Goal: Information Seeking & Learning: Learn about a topic

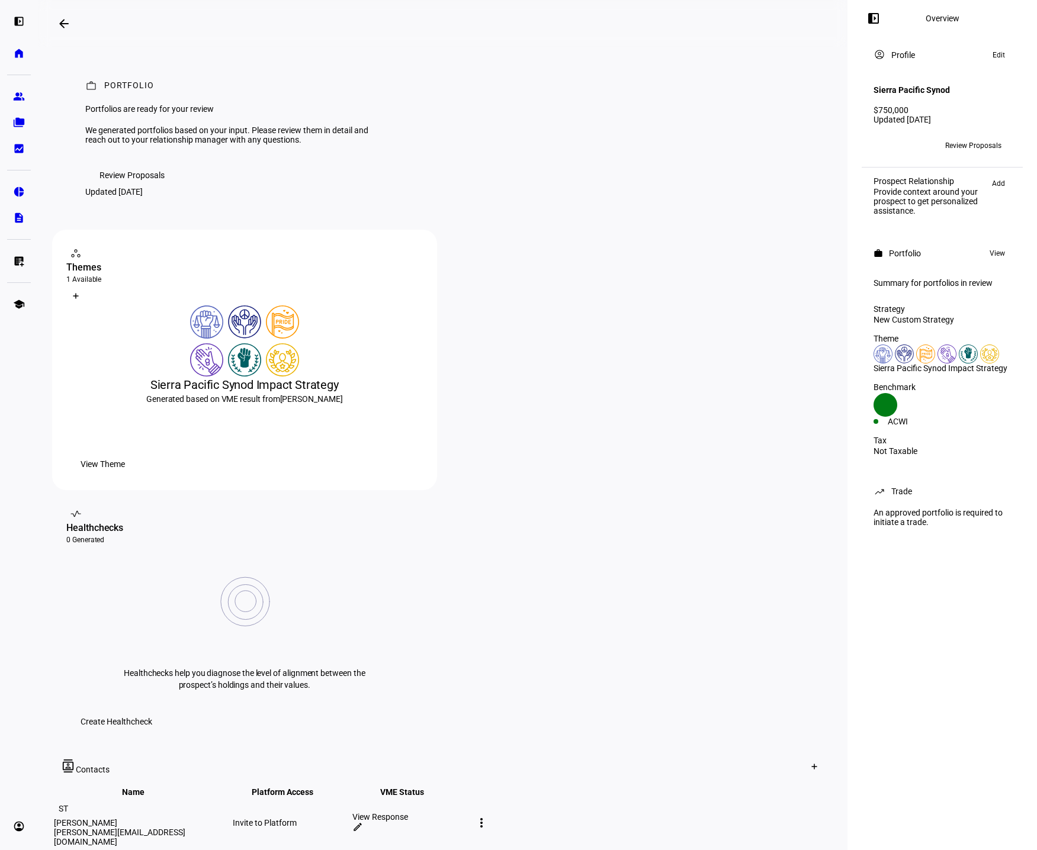
click at [149, 187] on span "Review Proposals" at bounding box center [131, 175] width 65 height 24
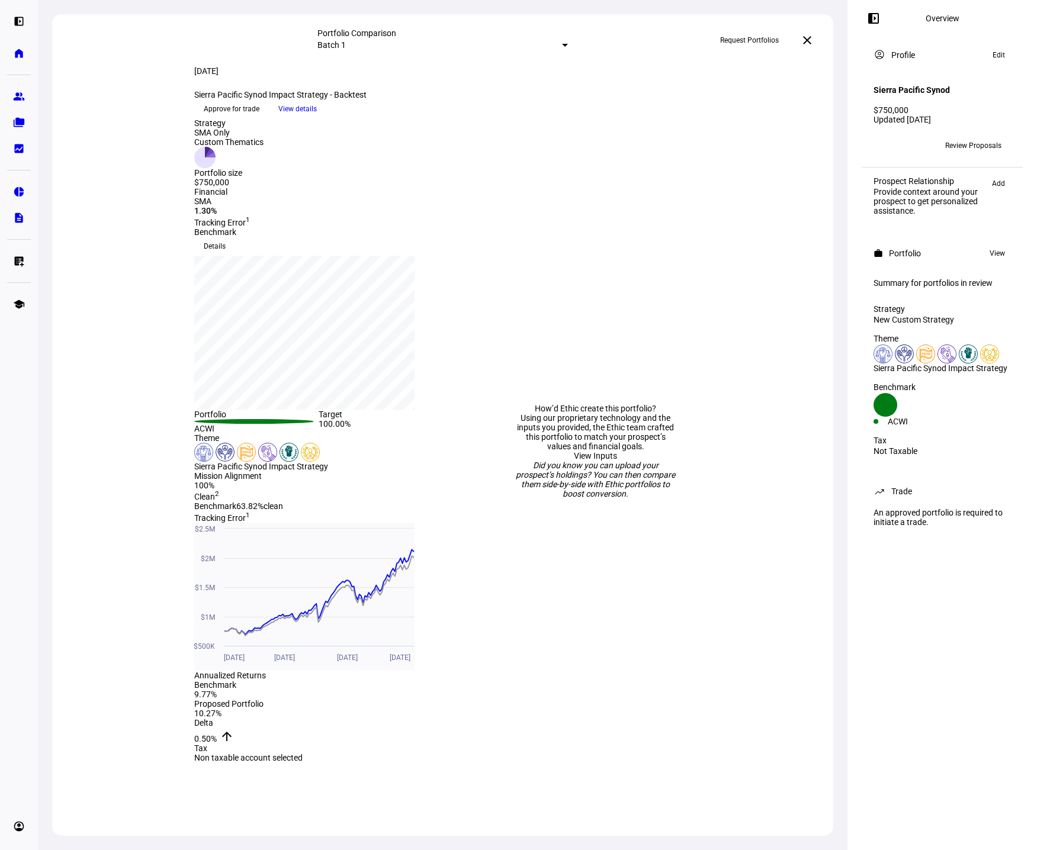
click at [813, 41] on mat-icon "close" at bounding box center [807, 40] width 14 height 14
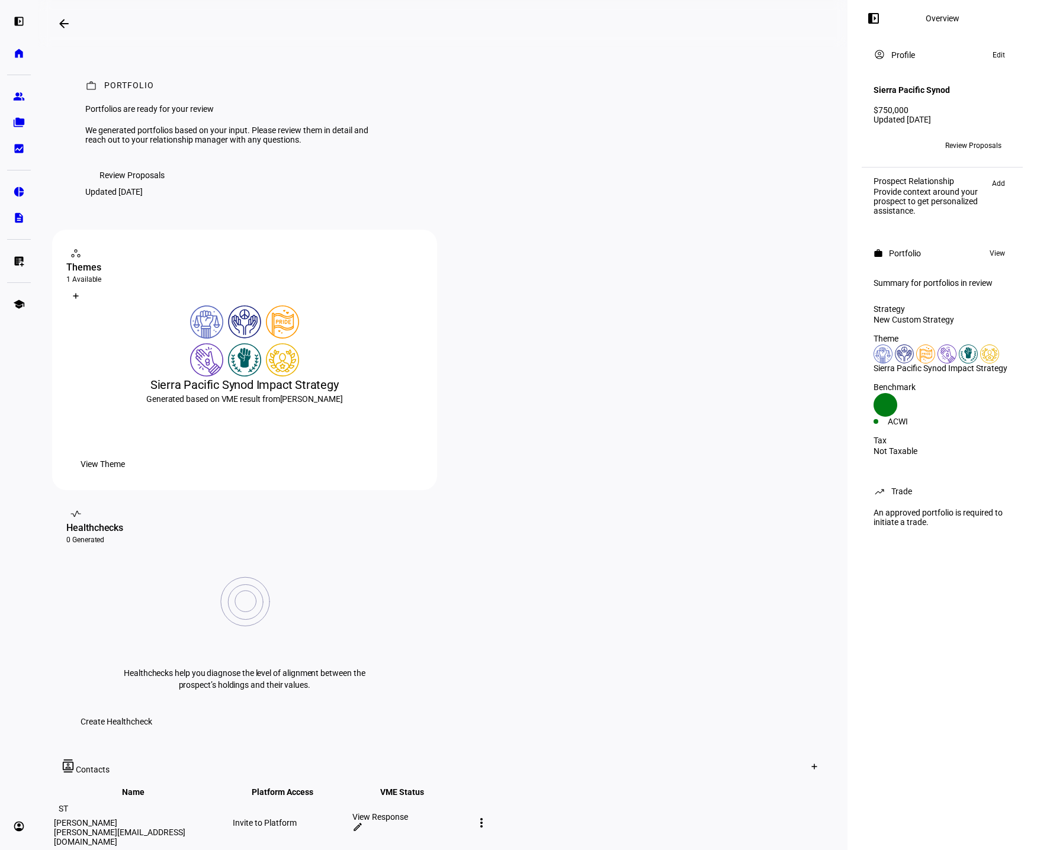
click at [125, 476] on span "View Theme" at bounding box center [103, 464] width 44 height 24
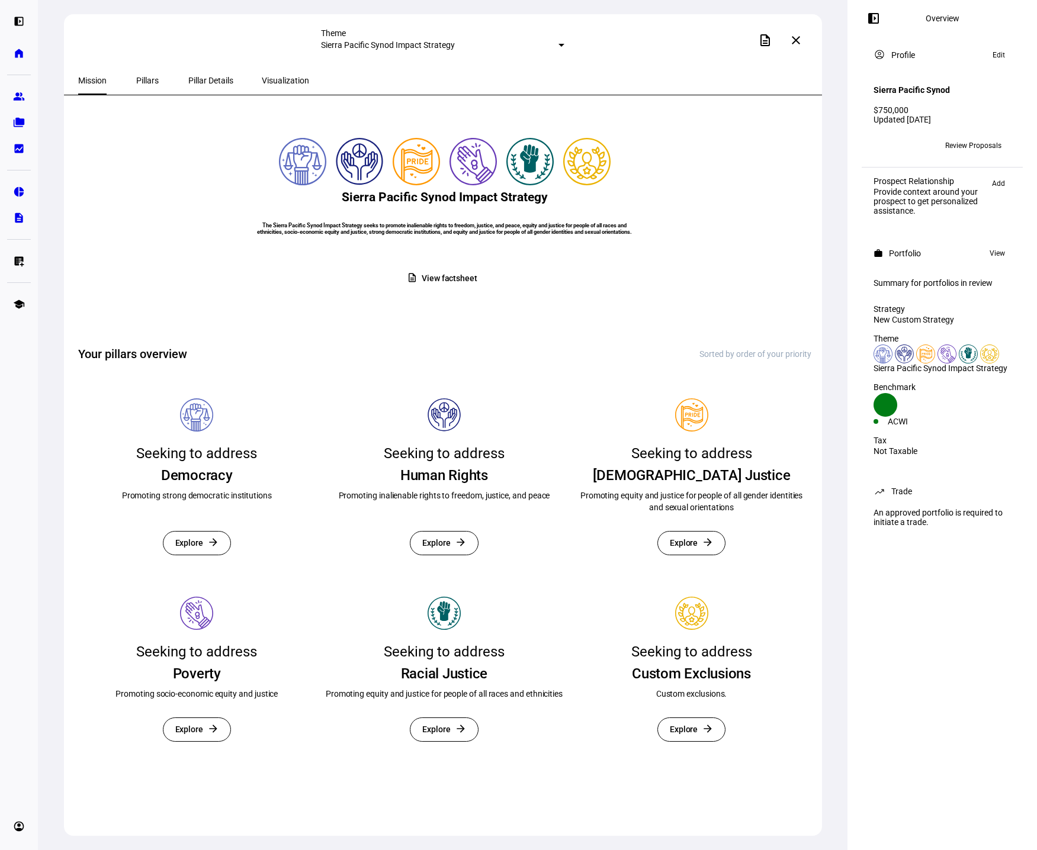
click at [136, 79] on span "Pillars" at bounding box center [147, 80] width 23 height 8
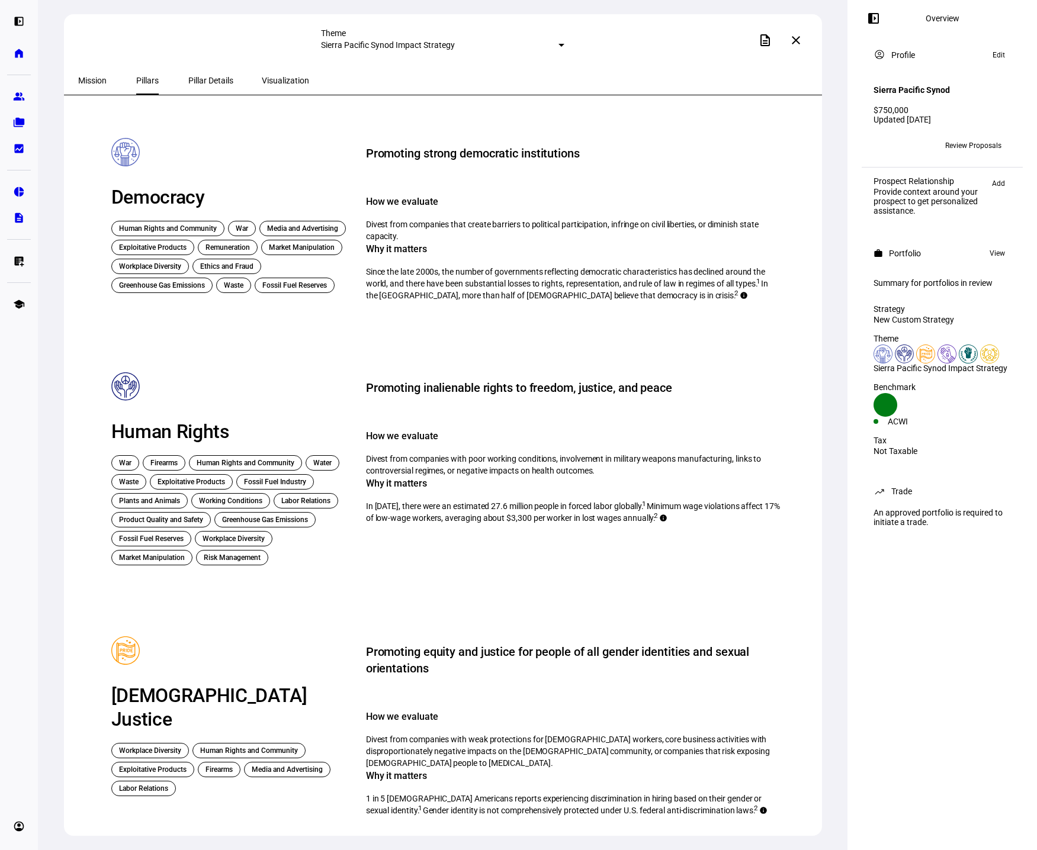
click at [101, 76] on span "Mission" at bounding box center [92, 80] width 28 height 8
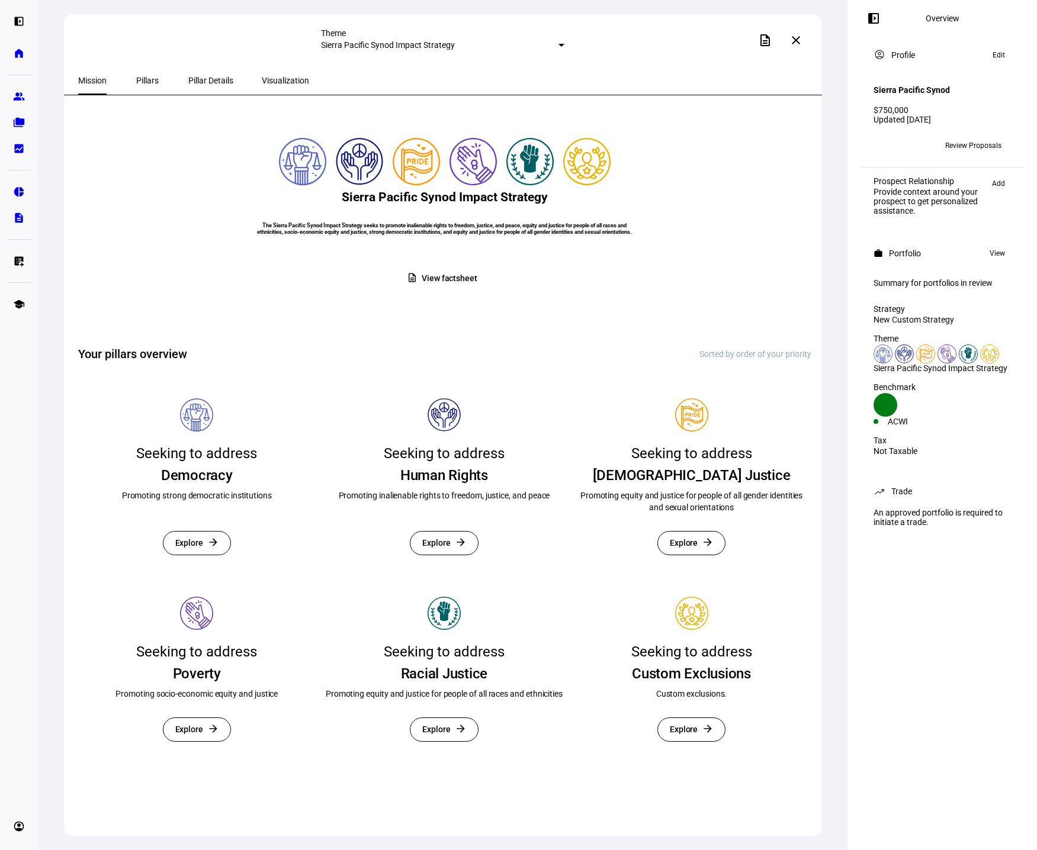
click at [443, 290] on span "View factsheet" at bounding box center [450, 278] width 56 height 23
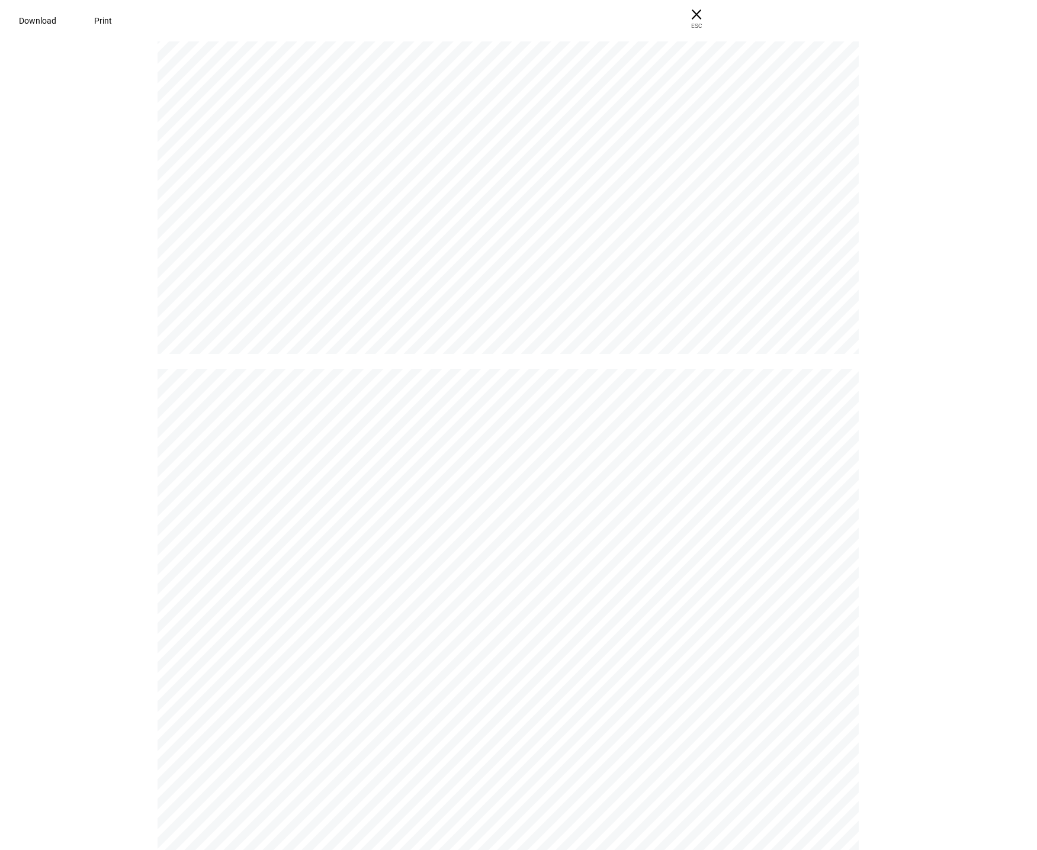
scroll to position [2428, 0]
click at [711, 21] on span "× ESC" at bounding box center [692, 19] width 38 height 38
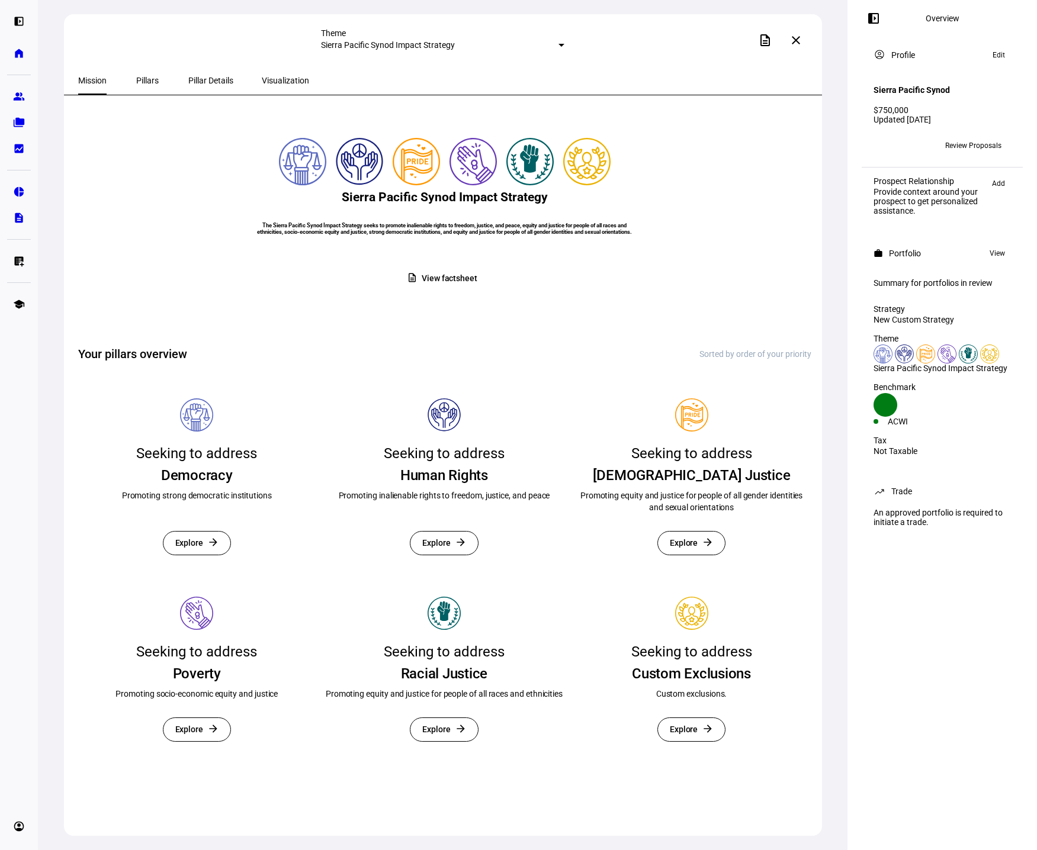
click at [690, 555] on span "Explore" at bounding box center [684, 543] width 28 height 23
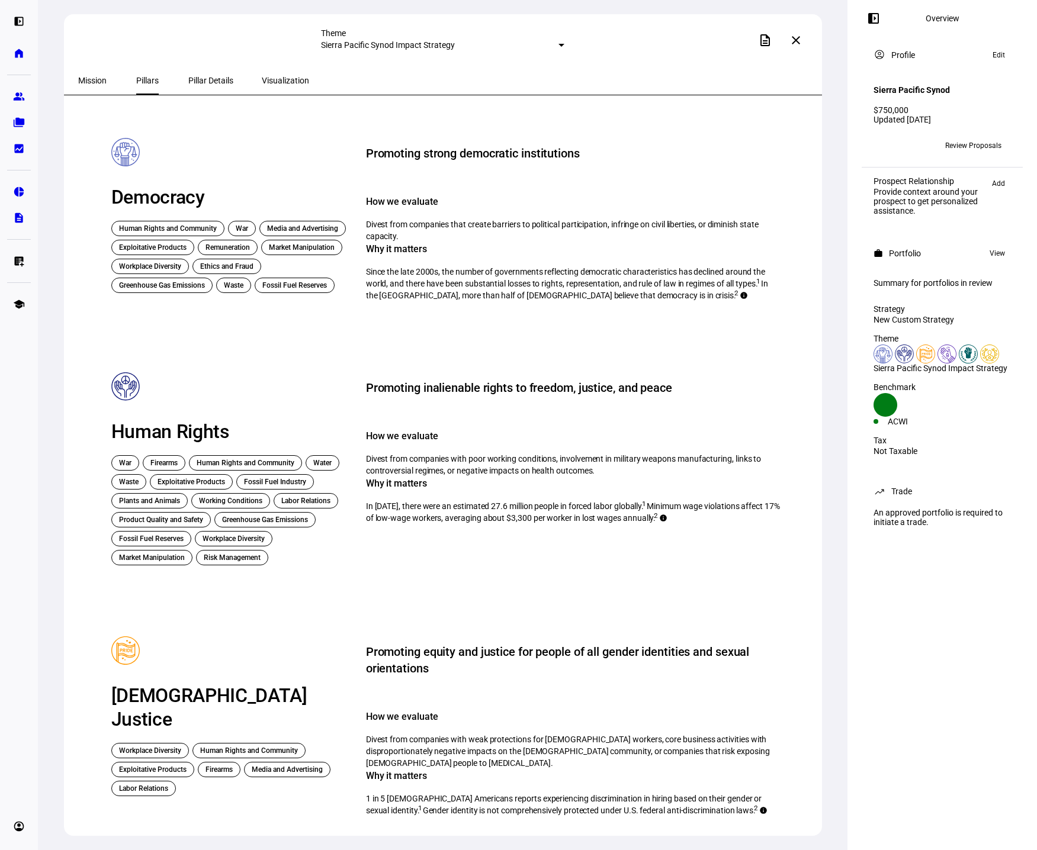
click at [208, 78] on span "Pillar Details" at bounding box center [210, 80] width 45 height 8
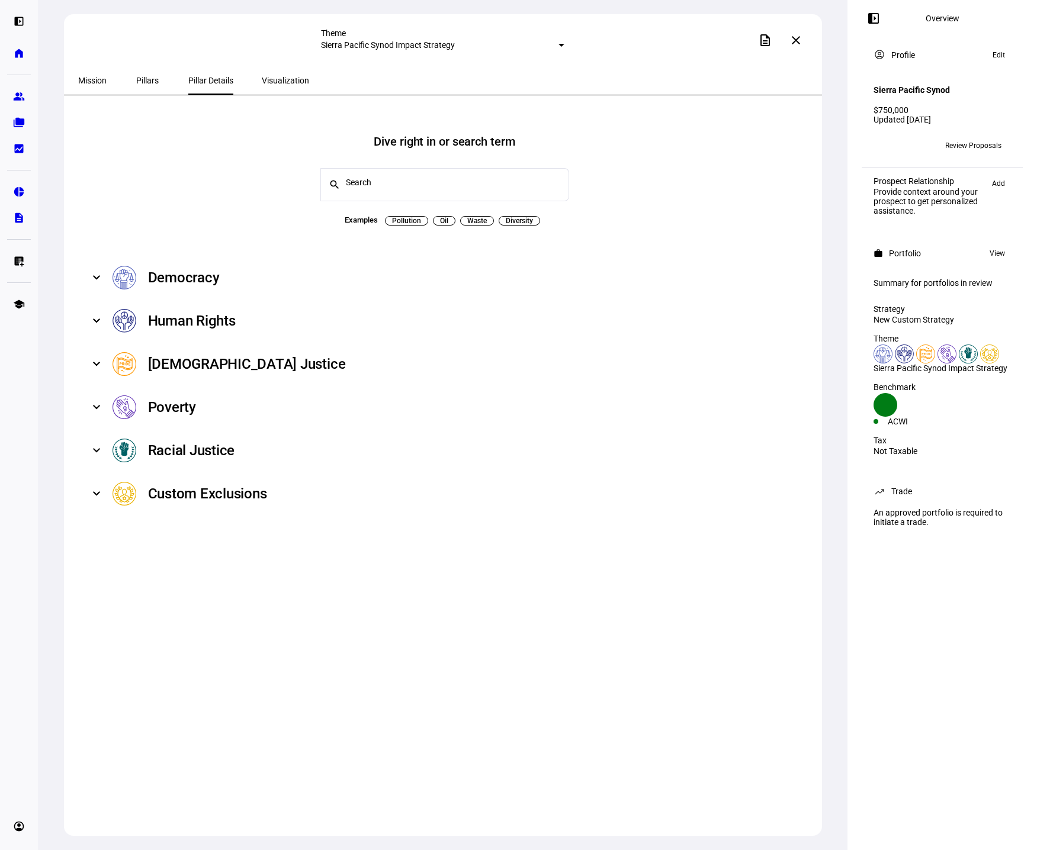
click at [109, 266] on mat-expansion-panel-header "Democracy" at bounding box center [444, 277] width 733 height 43
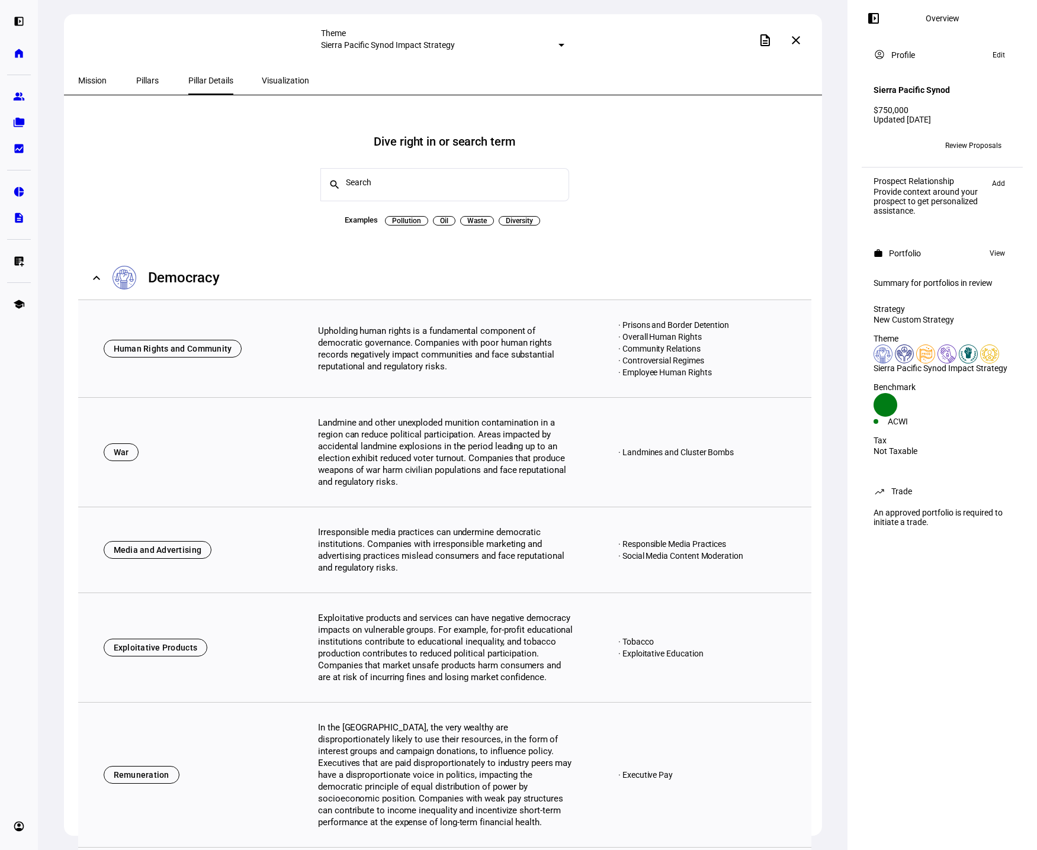
click at [109, 266] on mat-expansion-panel-header "Democracy" at bounding box center [444, 277] width 733 height 43
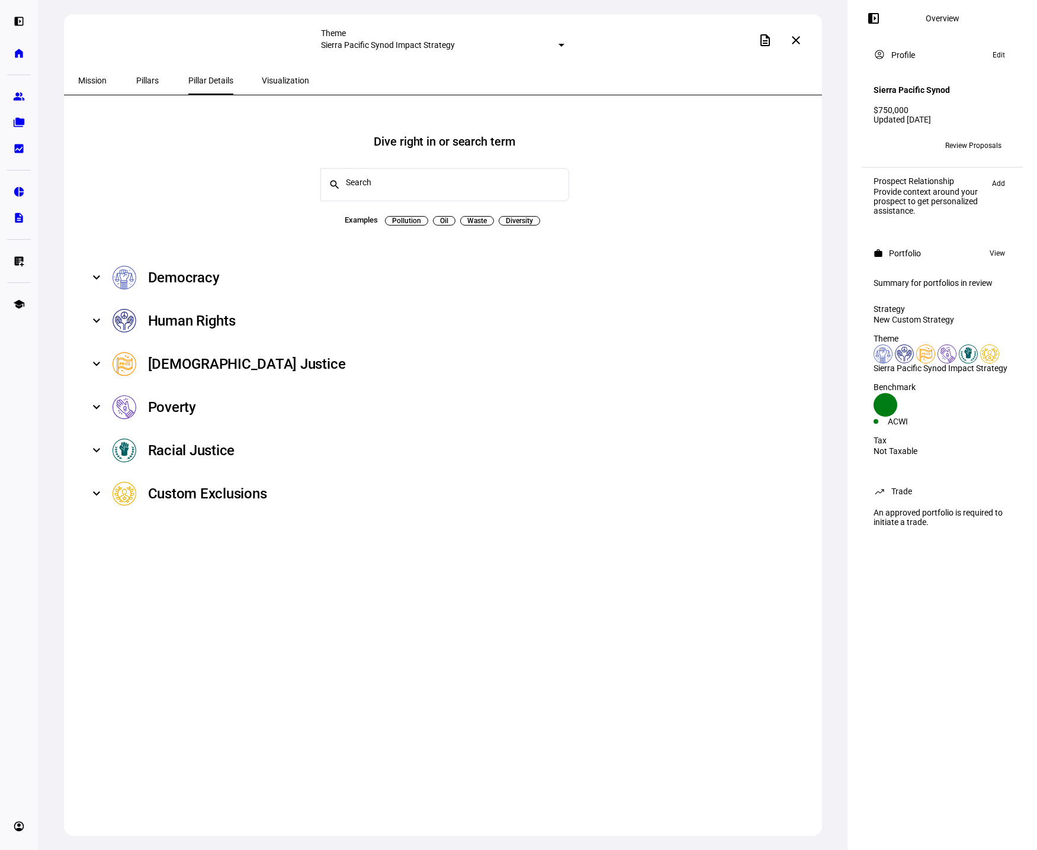
click at [413, 216] on span "Pollution" at bounding box center [406, 220] width 29 height 9
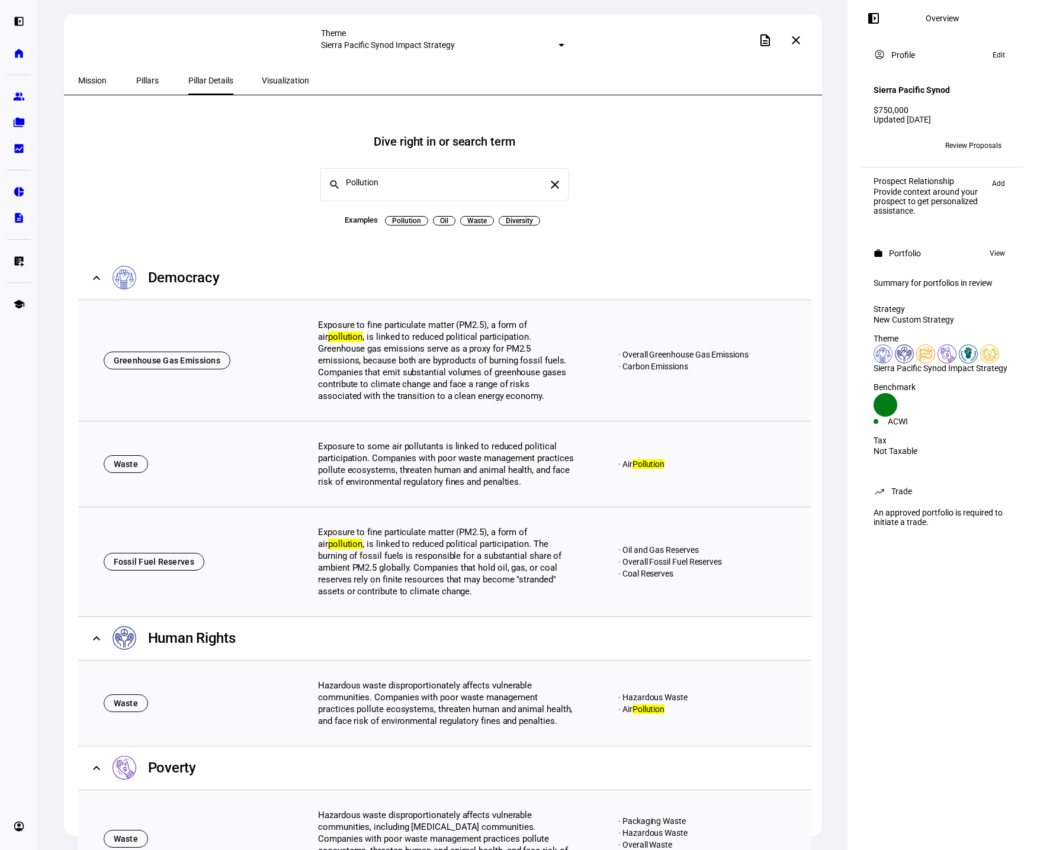
click at [467, 216] on span "Waste" at bounding box center [477, 220] width 20 height 9
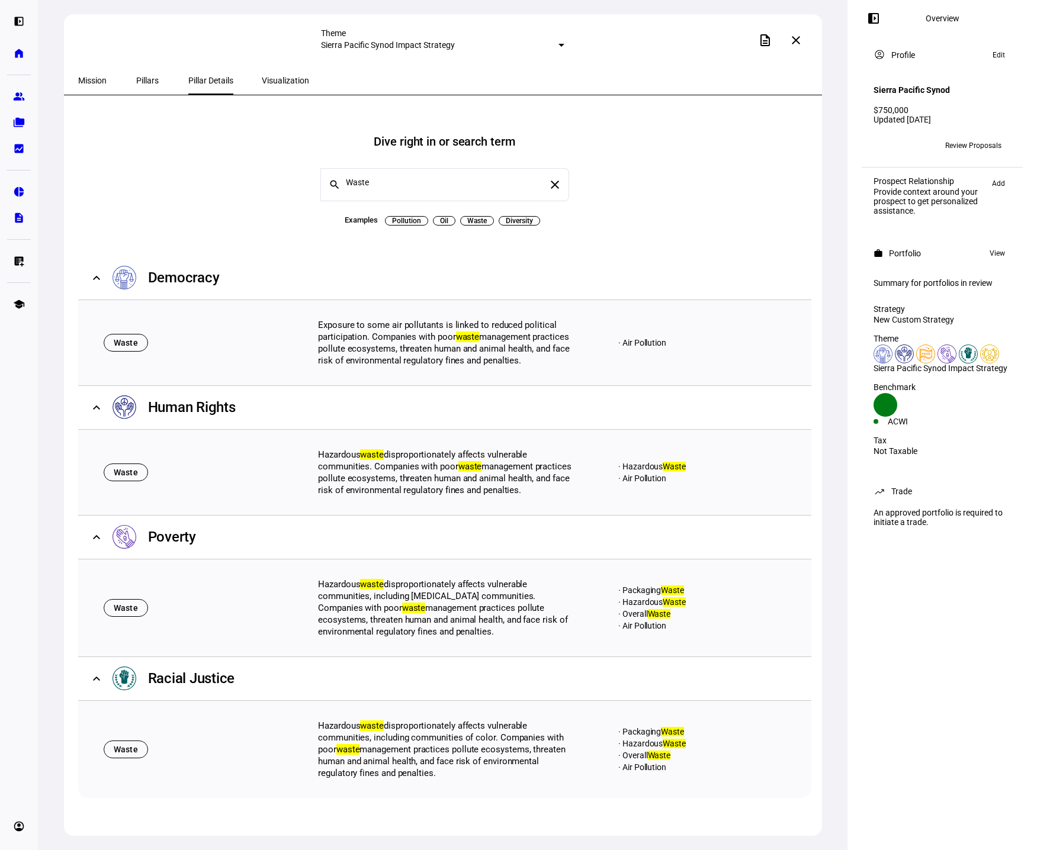
click at [524, 216] on span "Diversity" at bounding box center [519, 220] width 27 height 9
type input "Diversity"
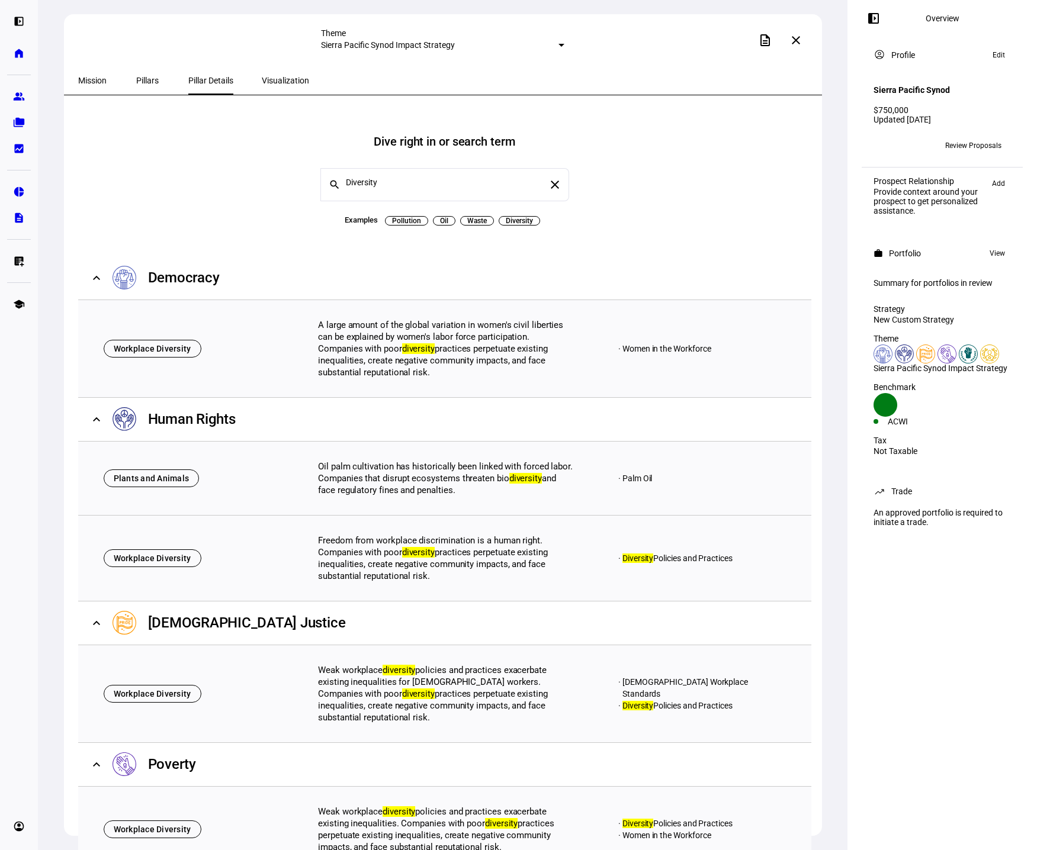
click at [267, 84] on span "Visualization" at bounding box center [285, 80] width 47 height 8
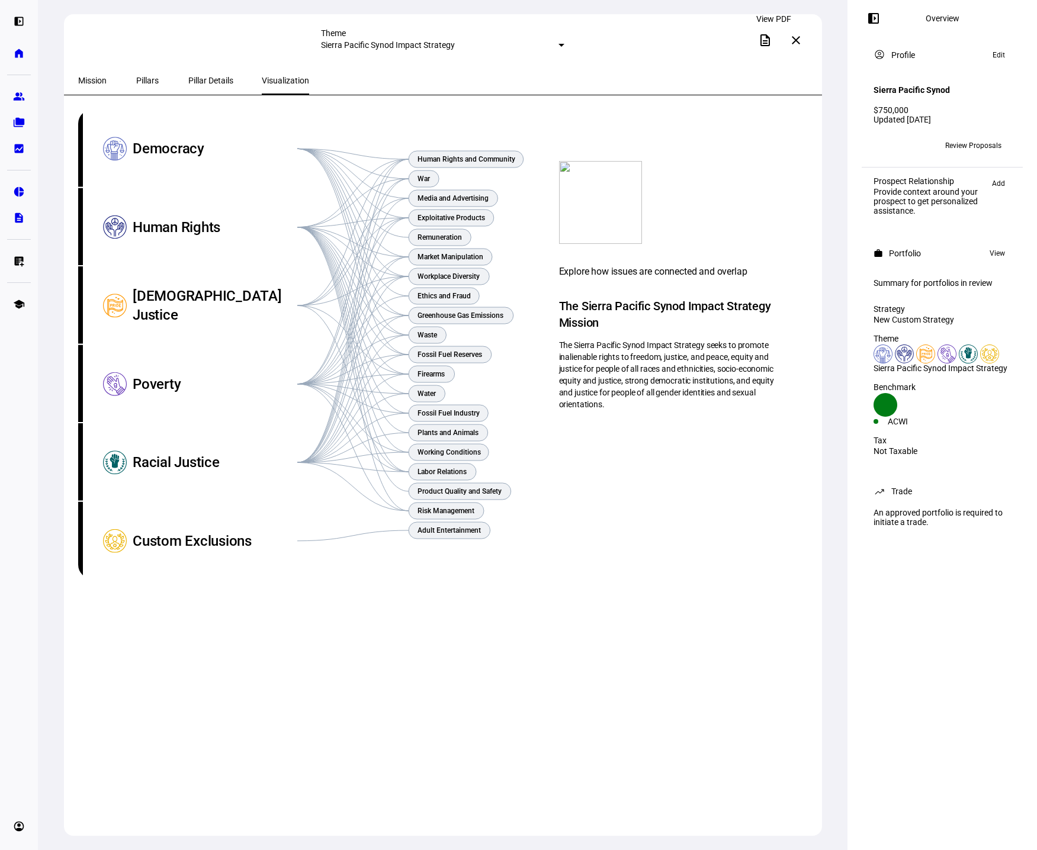
click at [772, 44] on mat-icon "description" at bounding box center [765, 40] width 14 height 14
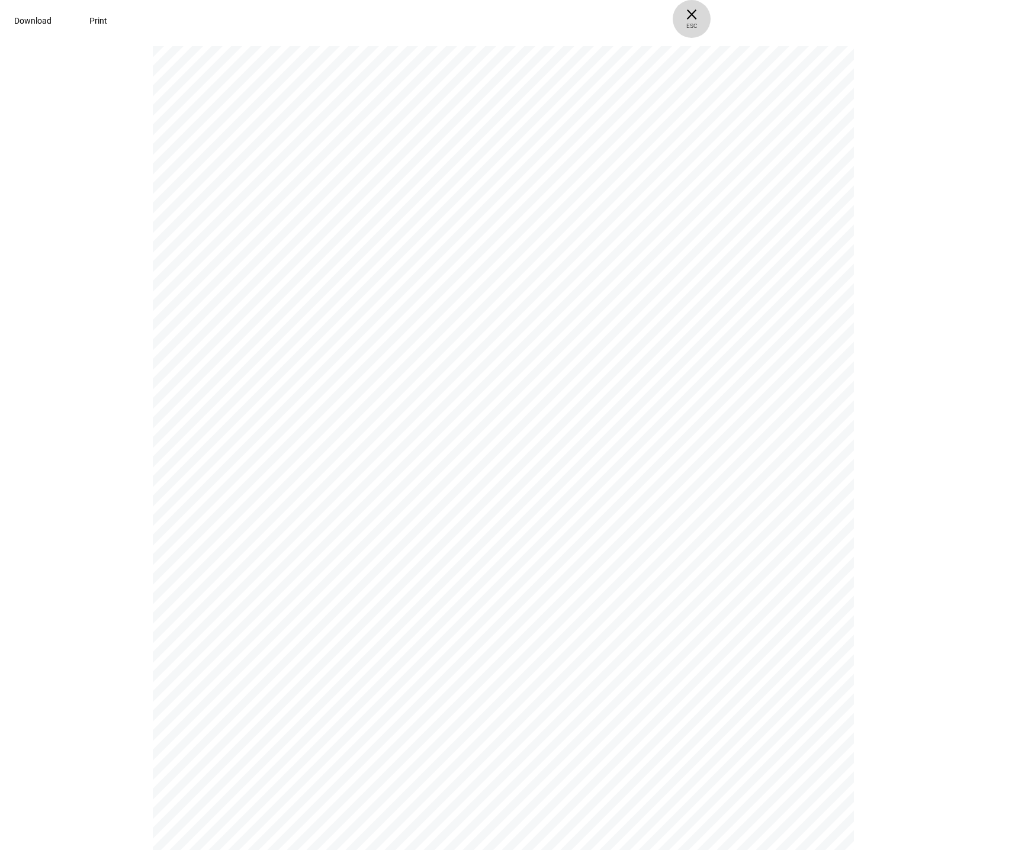
click at [711, 15] on span "ESC" at bounding box center [692, 21] width 38 height 17
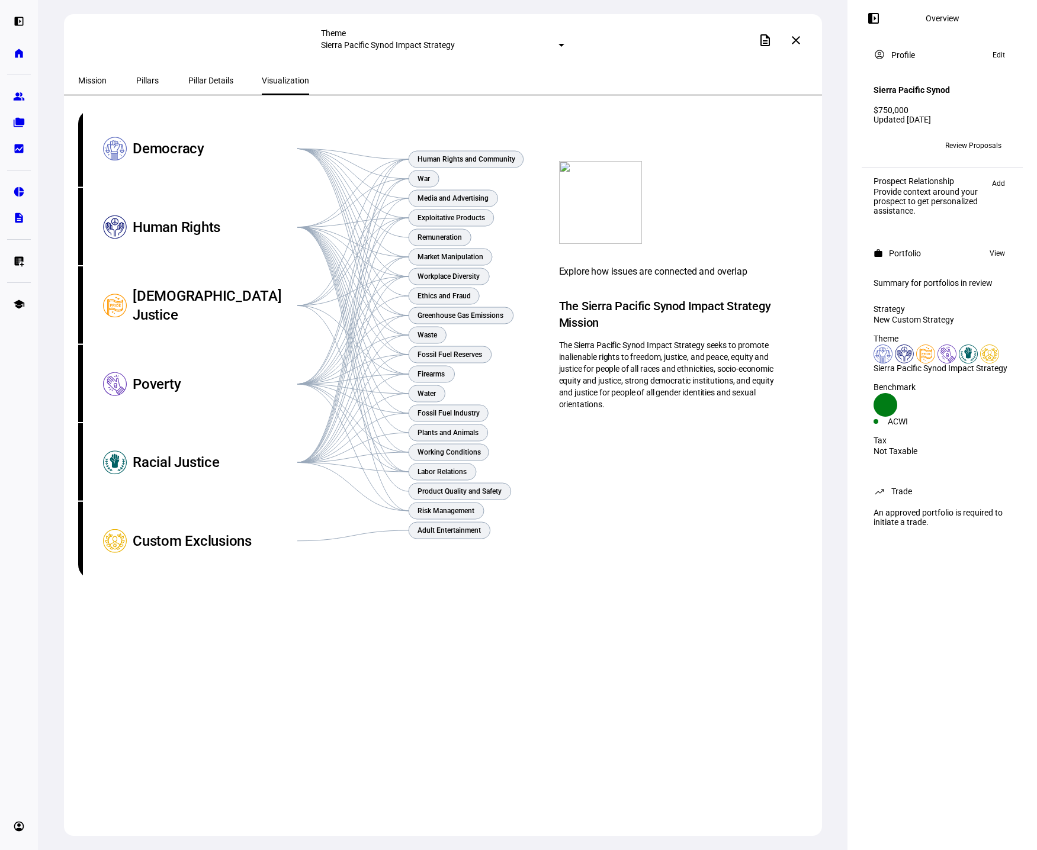
click at [110, 78] on div "Mission" at bounding box center [92, 80] width 57 height 28
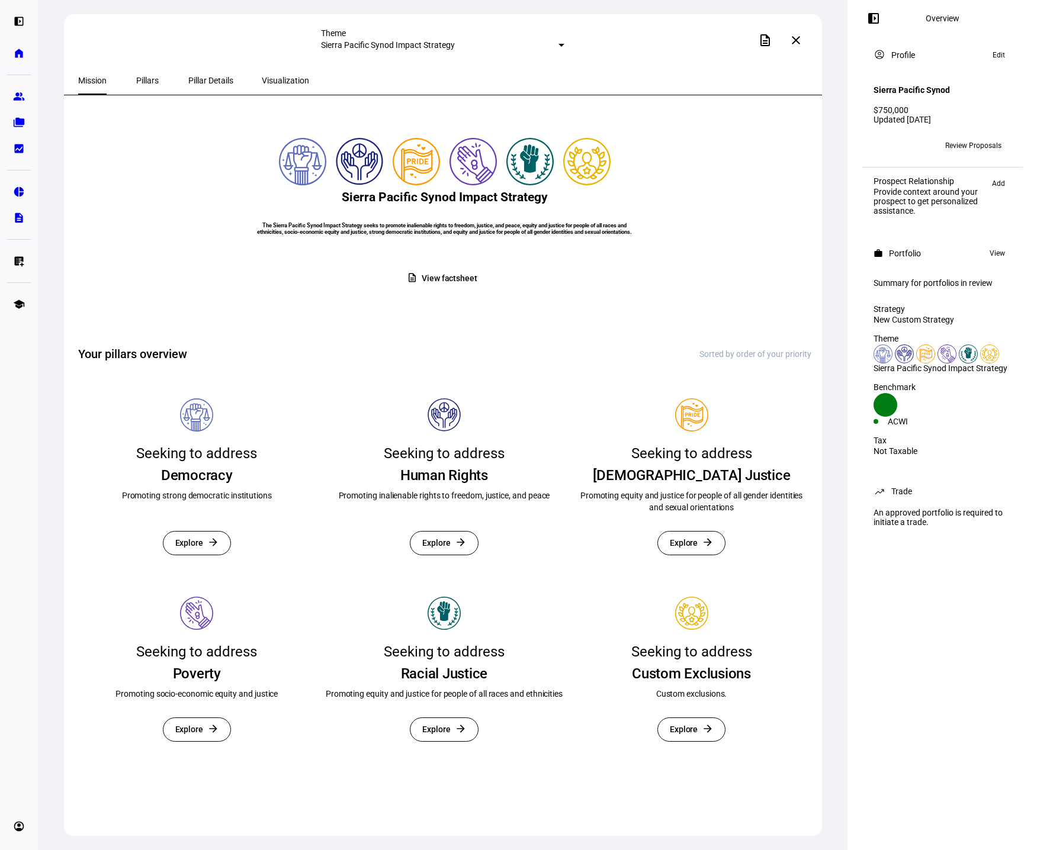
click at [797, 37] on mat-icon "close" at bounding box center [796, 40] width 14 height 14
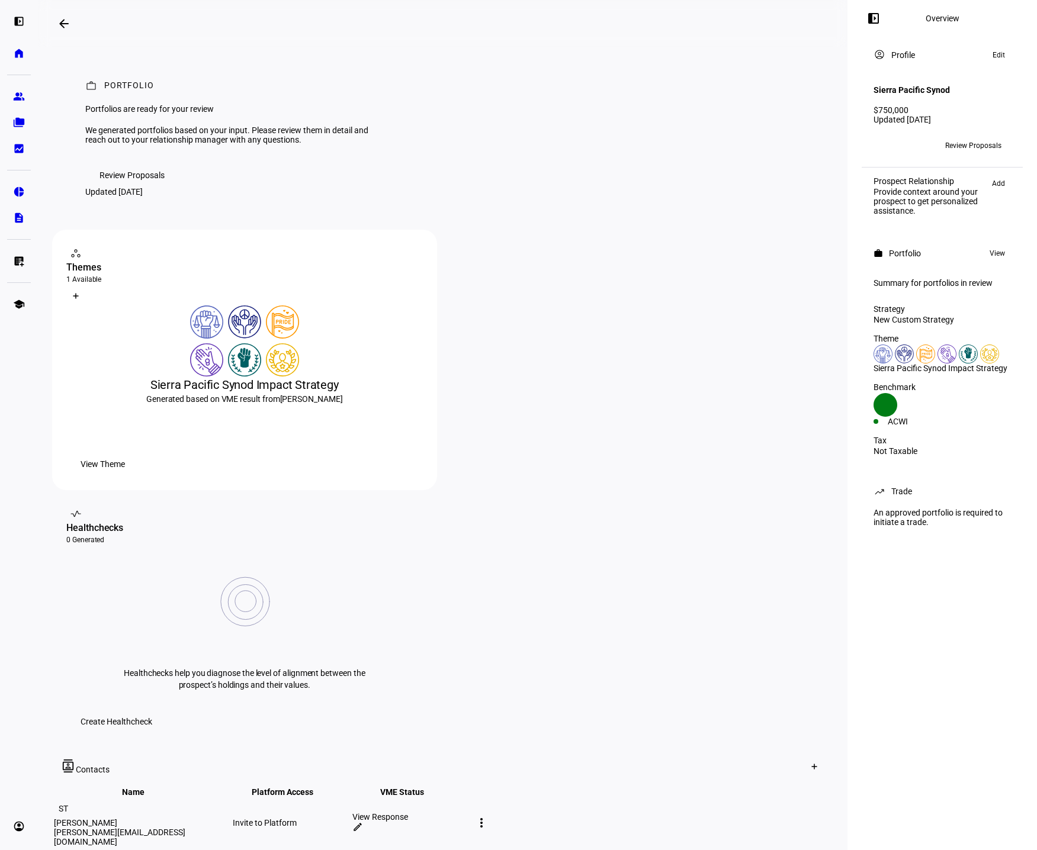
click at [152, 710] on span "Create Healthcheck" at bounding box center [117, 722] width 72 height 24
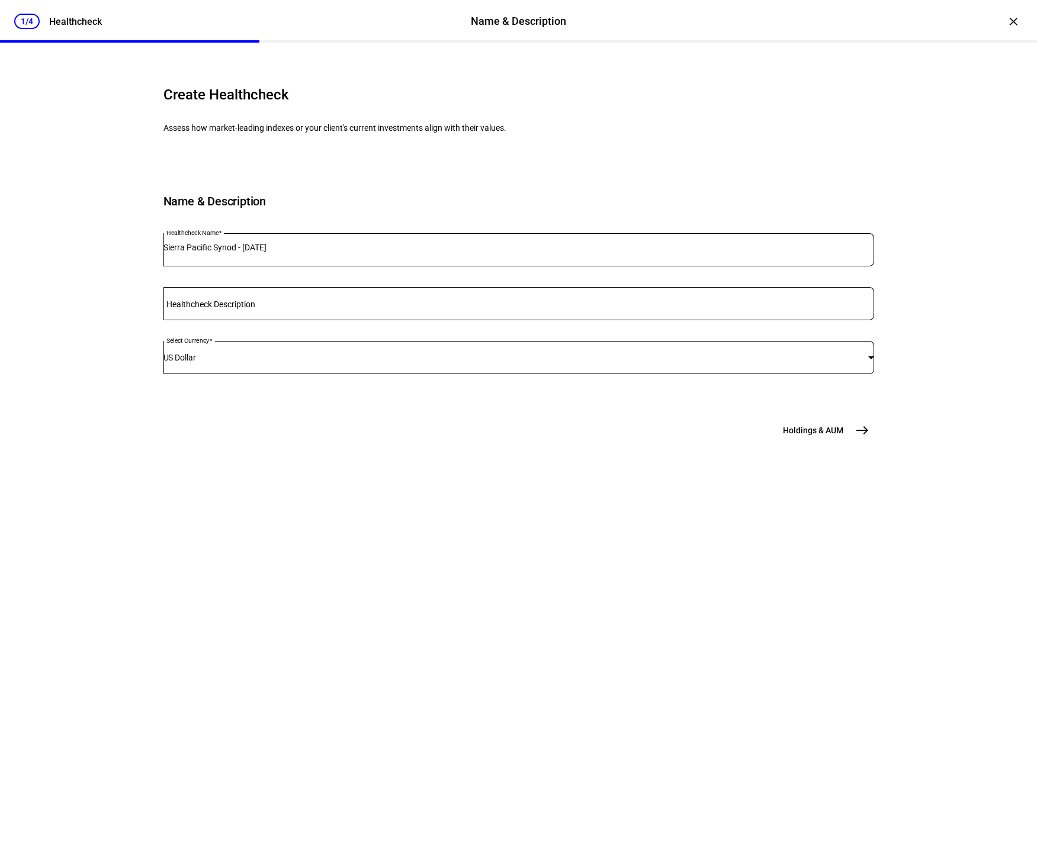
click at [854, 442] on span "east" at bounding box center [862, 431] width 24 height 24
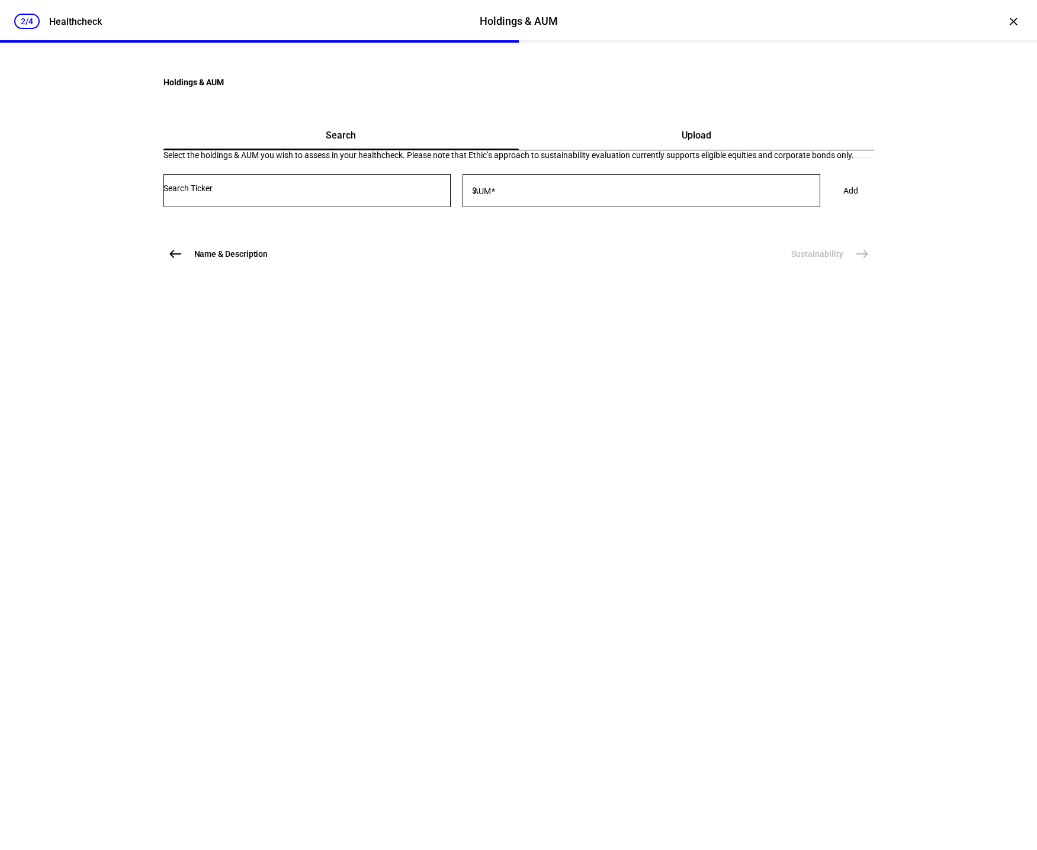
click at [239, 260] on span "Name & Description" at bounding box center [231, 254] width 74 height 12
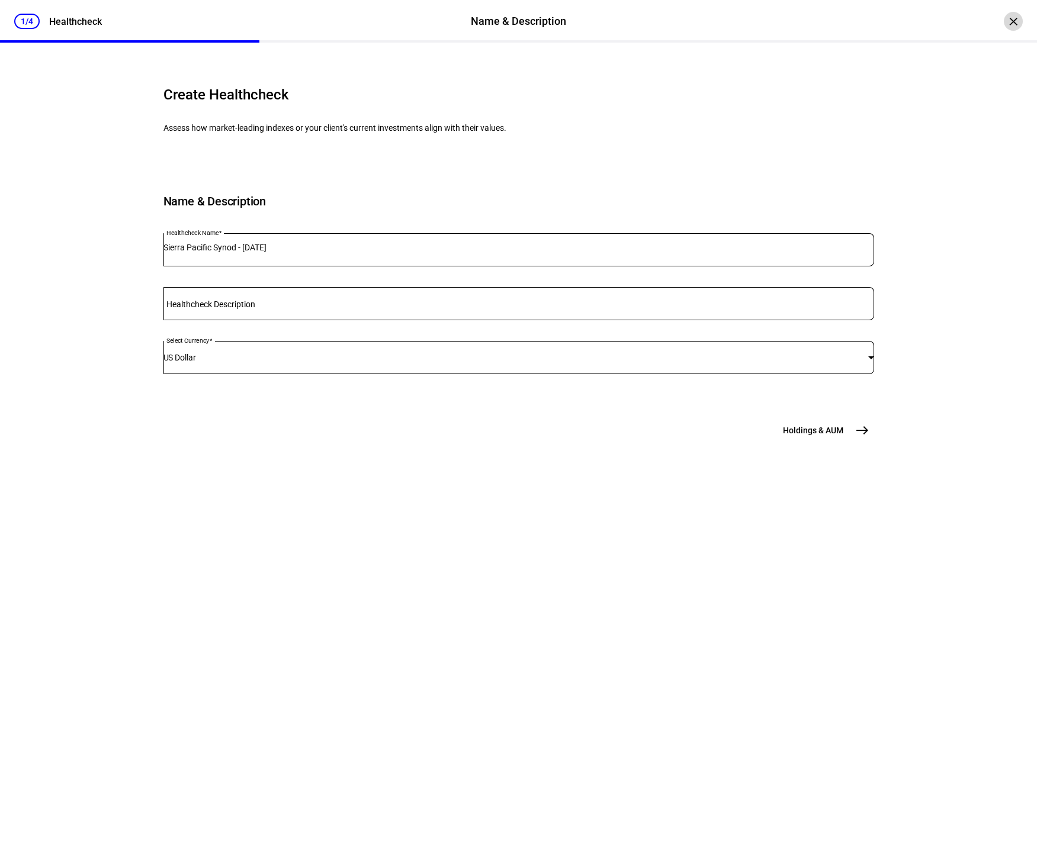
click at [1004, 23] on div "×" at bounding box center [1013, 21] width 19 height 19
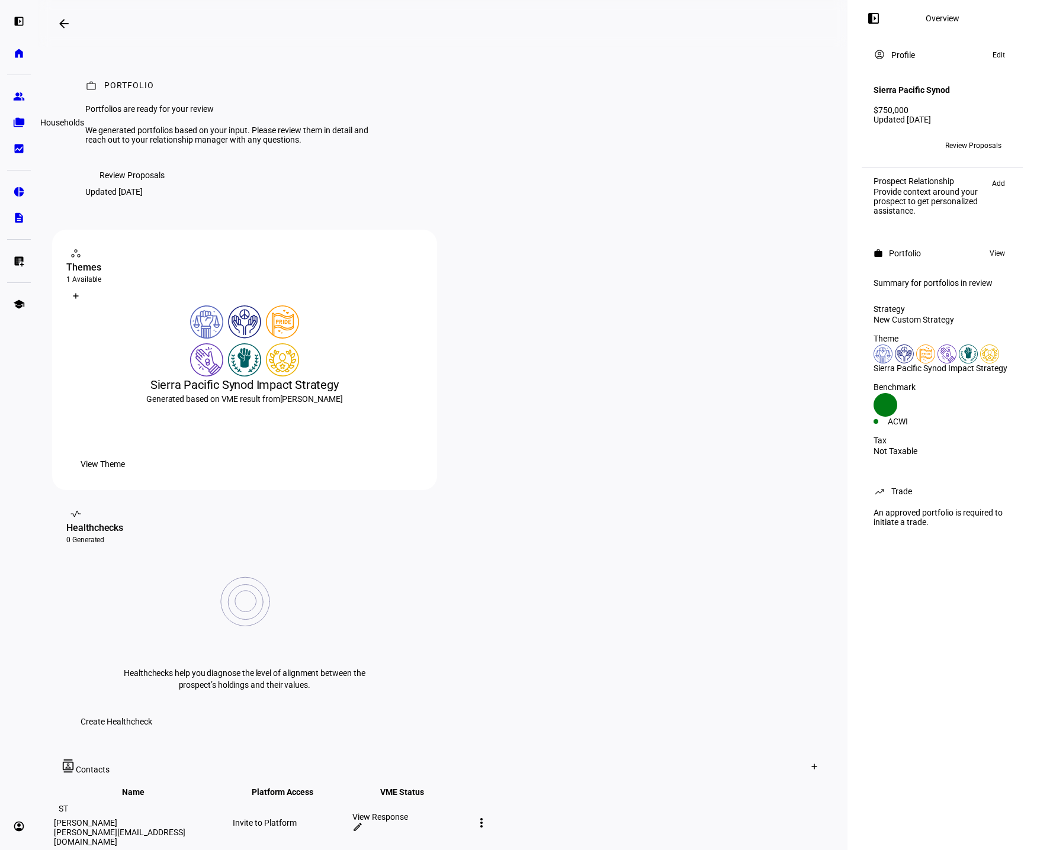
click at [14, 120] on eth-mat-symbol "folder_copy" at bounding box center [19, 123] width 12 height 12
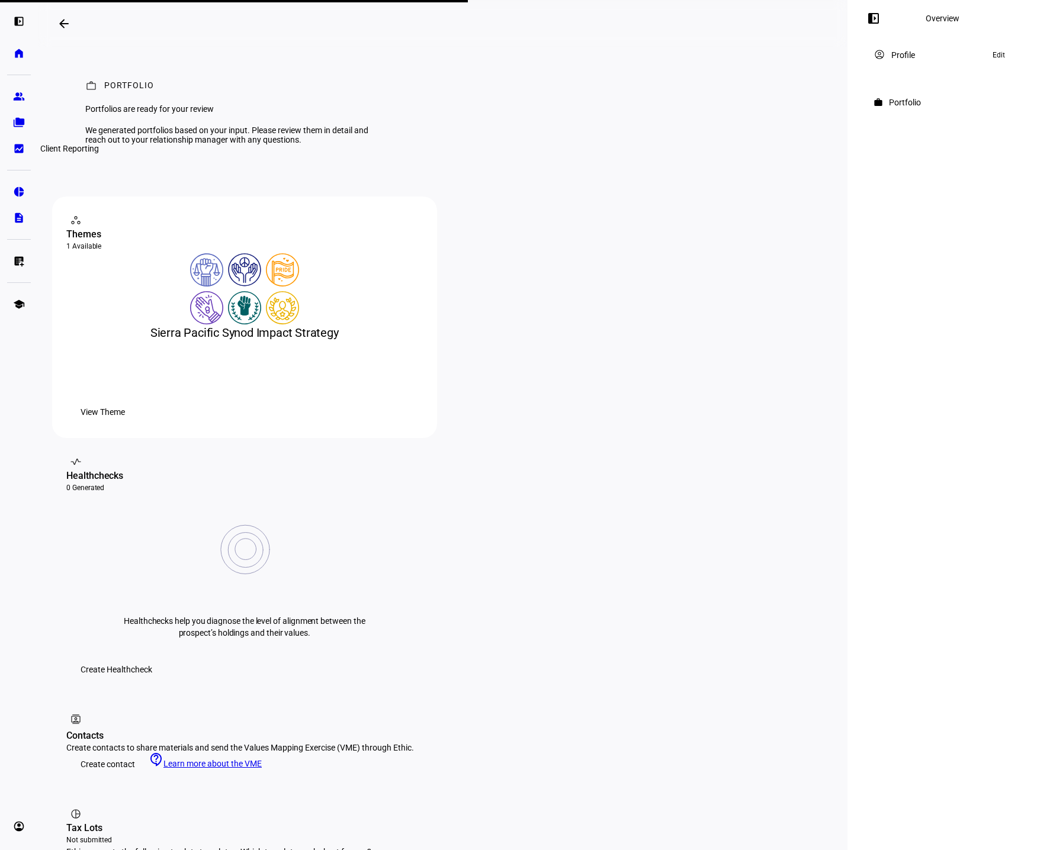
click at [15, 142] on link "bid_landscape Client Reporting" at bounding box center [19, 149] width 24 height 24
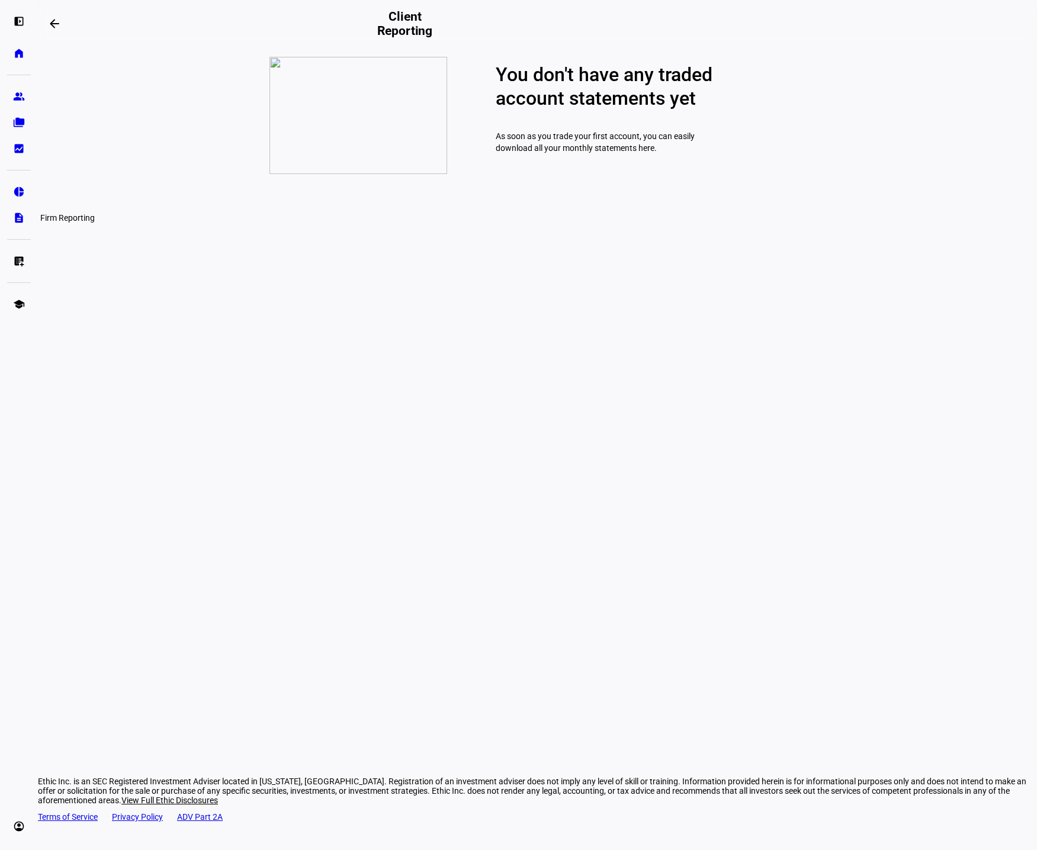
click at [15, 216] on eth-mat-symbol "description" at bounding box center [19, 218] width 12 height 12
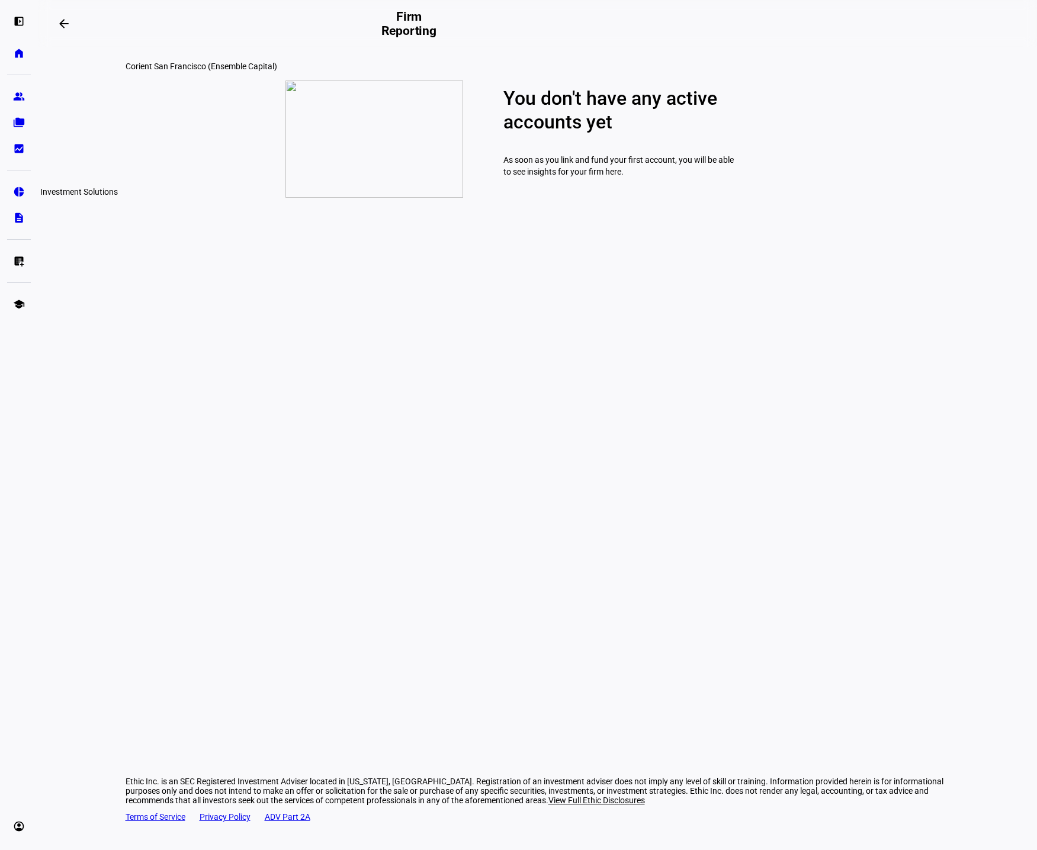
click at [14, 195] on eth-mat-symbol "pie_chart" at bounding box center [19, 192] width 12 height 12
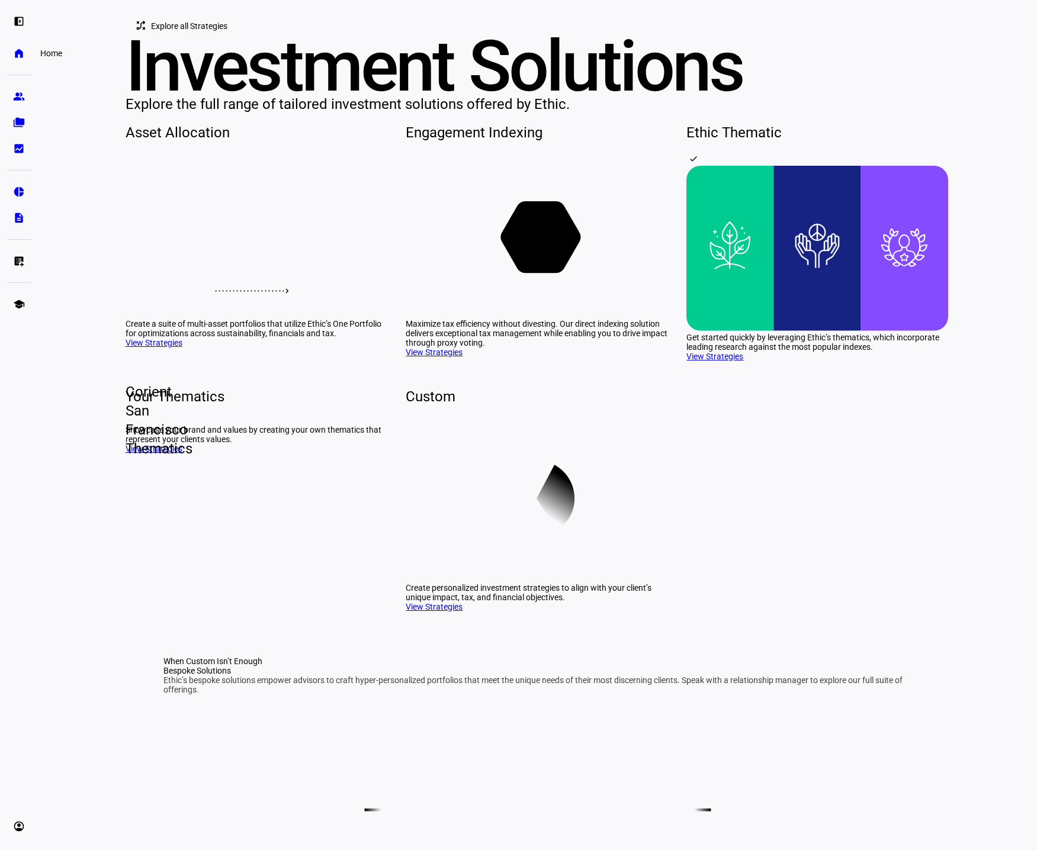
click at [25, 52] on link "home Home" at bounding box center [19, 53] width 24 height 24
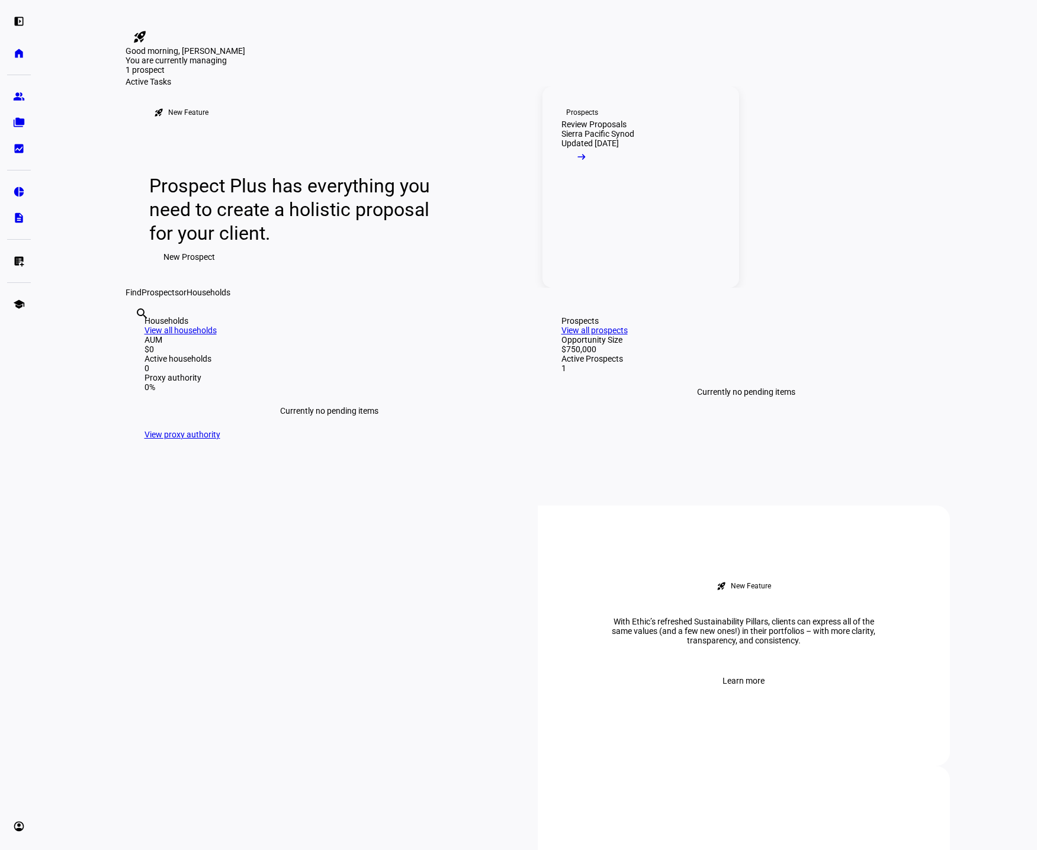
click at [602, 172] on span at bounding box center [581, 160] width 40 height 24
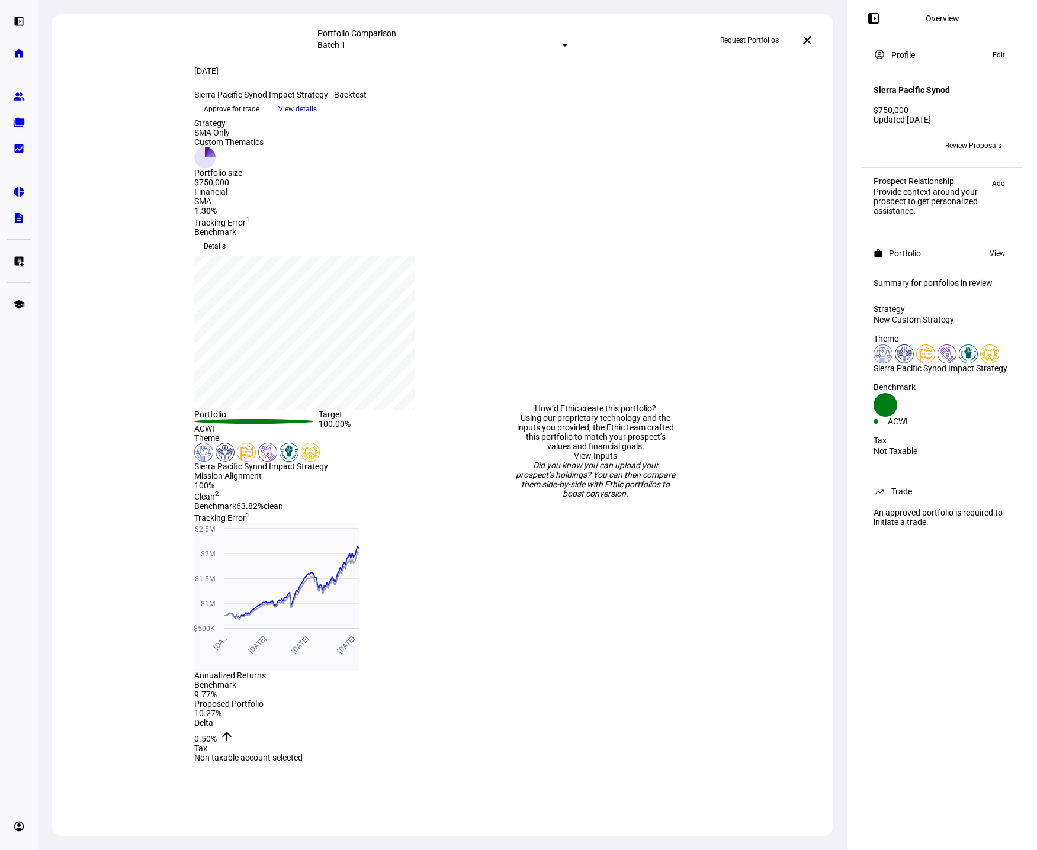
click at [317, 118] on span "View details" at bounding box center [297, 109] width 38 height 18
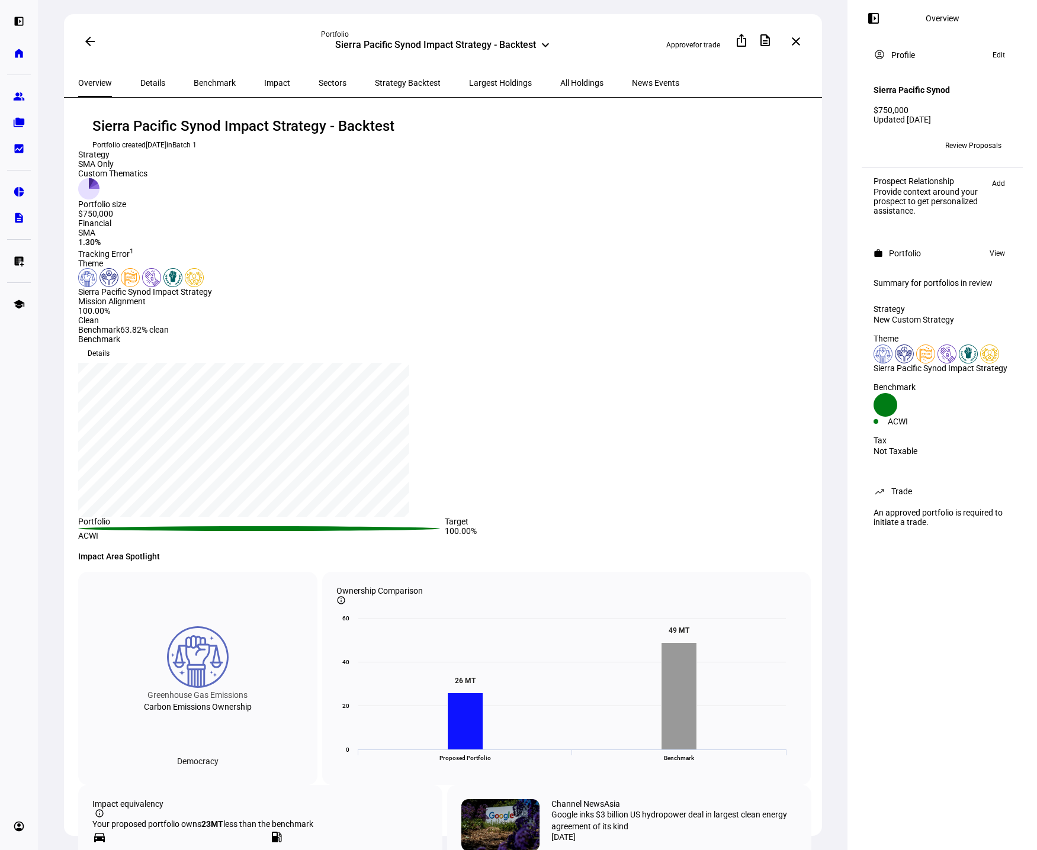
click at [211, 83] on span "Benchmark" at bounding box center [215, 83] width 42 height 8
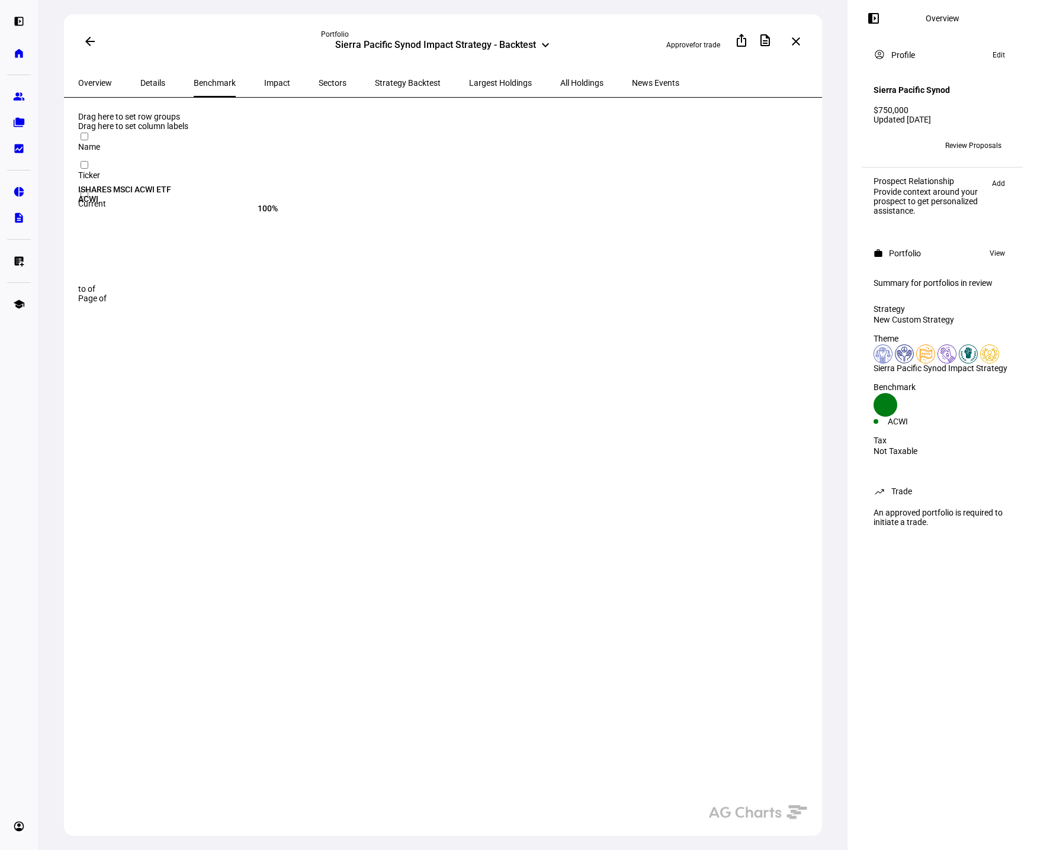
click at [264, 81] on span "Impact" at bounding box center [277, 83] width 26 height 8
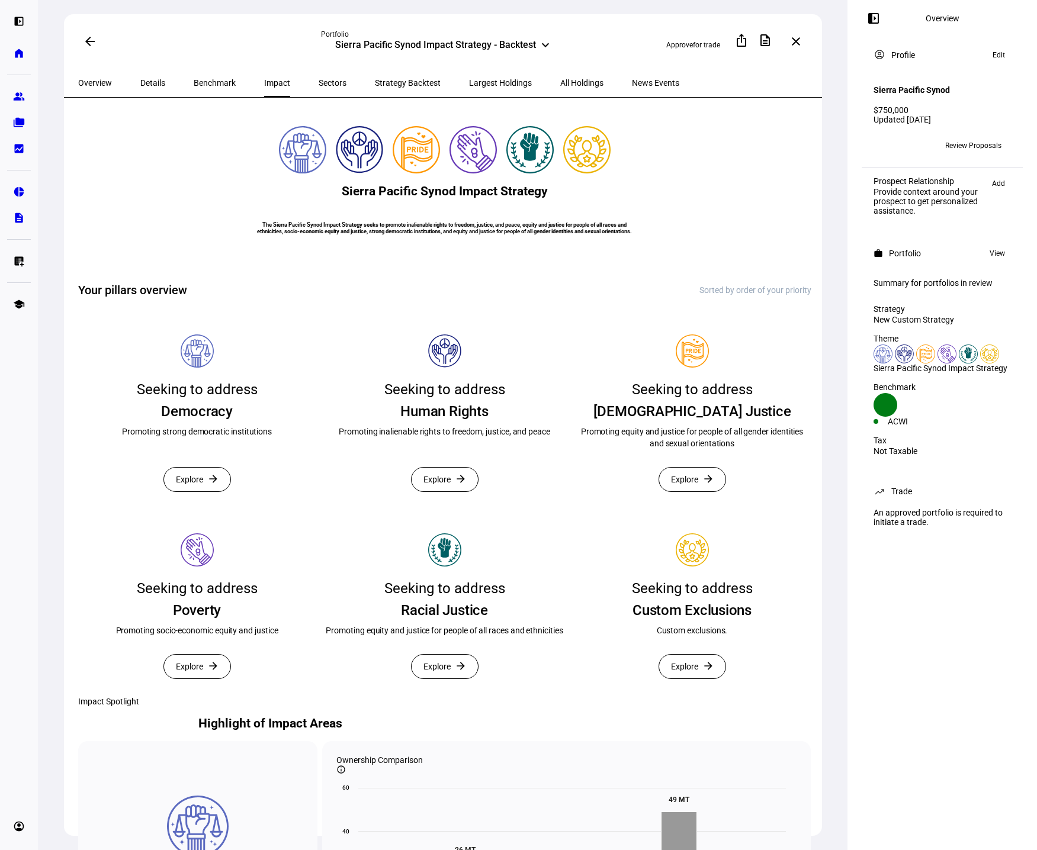
click at [319, 85] on span "Sectors" at bounding box center [333, 83] width 28 height 8
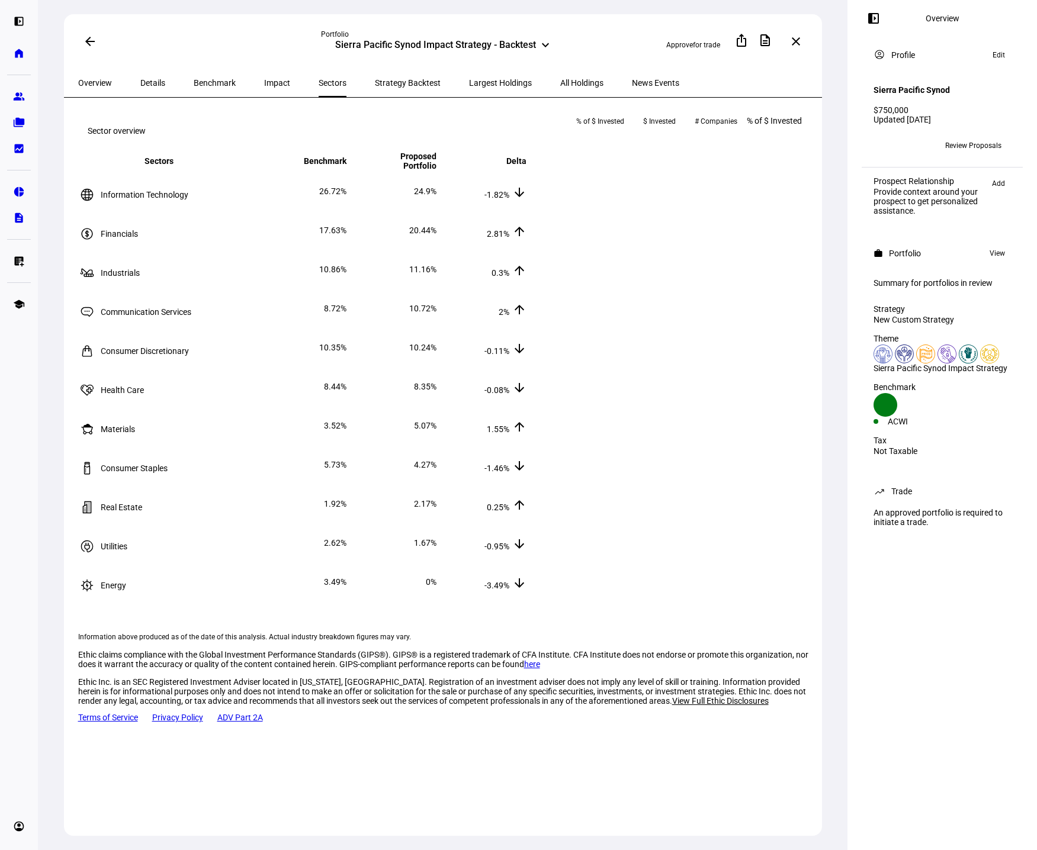
click at [385, 84] on span "Strategy Backtest" at bounding box center [408, 83] width 66 height 8
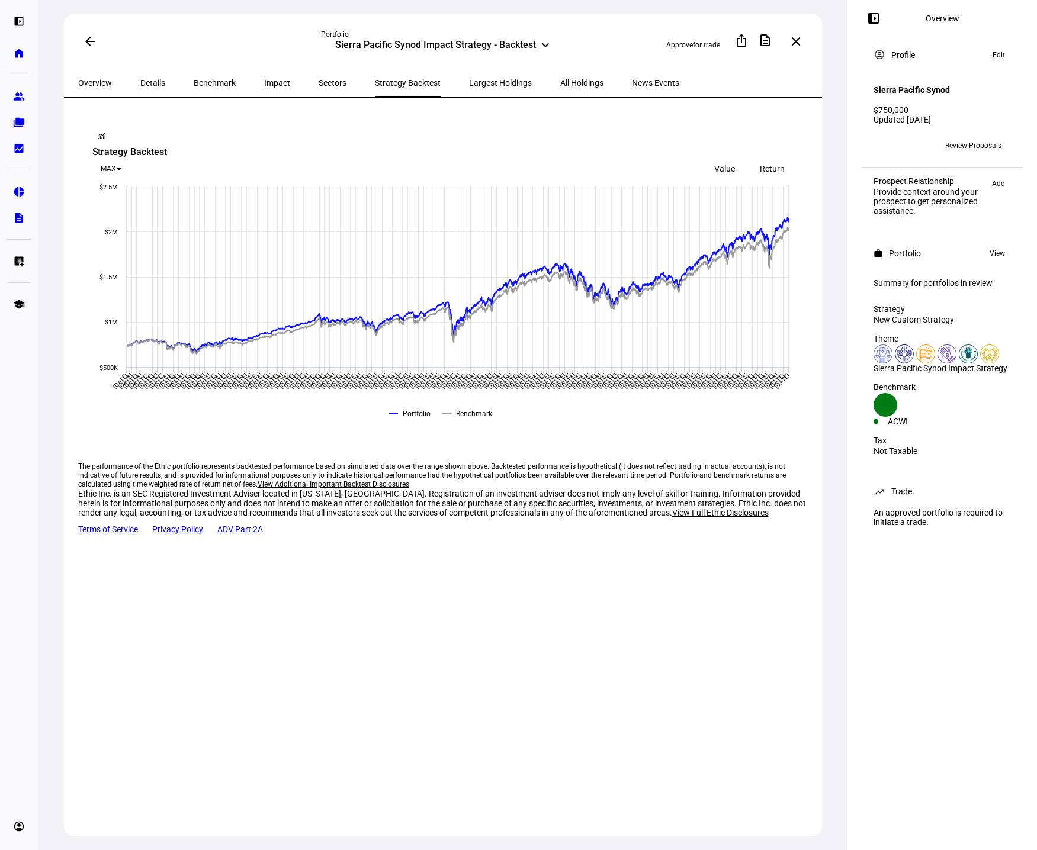
click at [149, 80] on span "Details" at bounding box center [152, 83] width 25 height 8
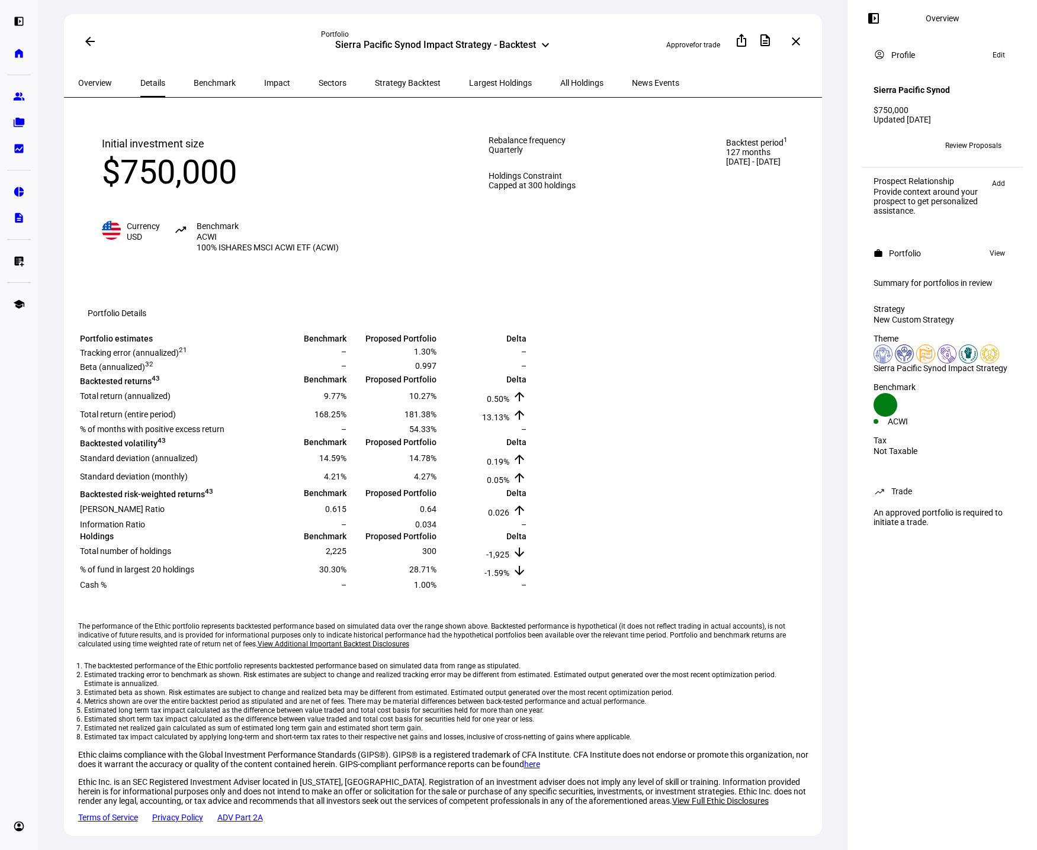
click at [100, 81] on span "Overview" at bounding box center [95, 83] width 34 height 8
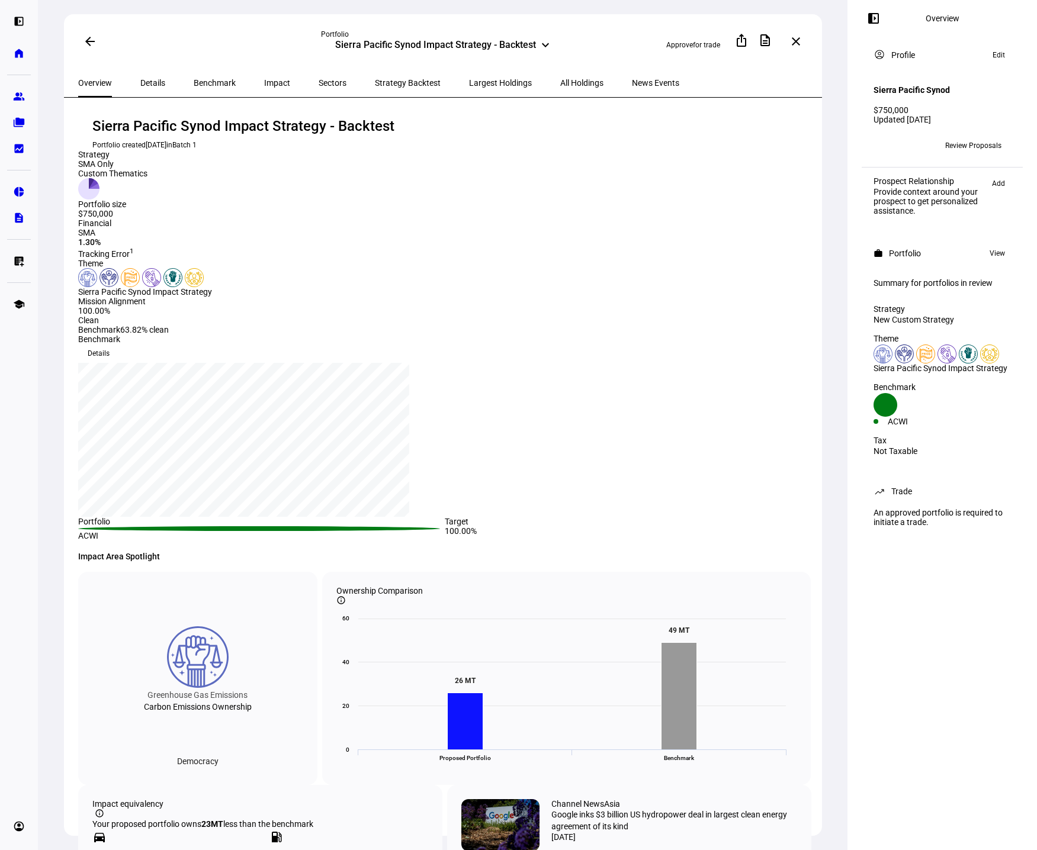
click at [84, 34] on span at bounding box center [90, 41] width 28 height 28
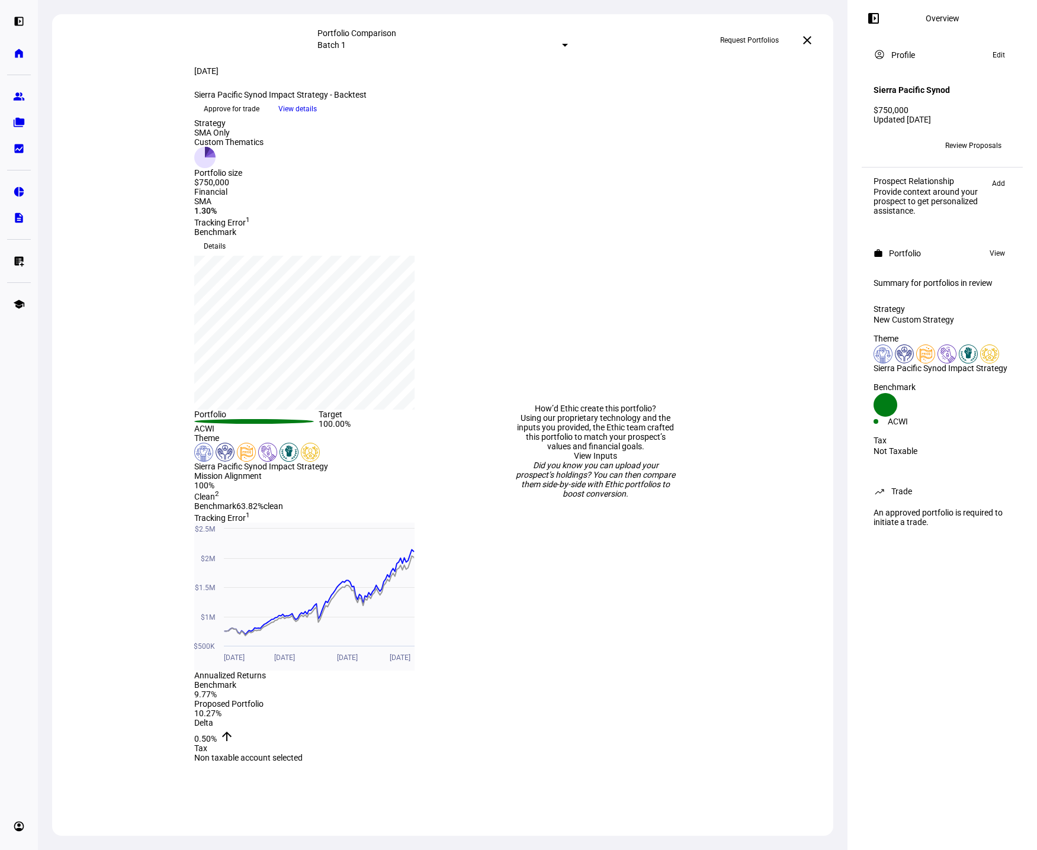
click at [317, 118] on span "View details" at bounding box center [297, 109] width 38 height 18
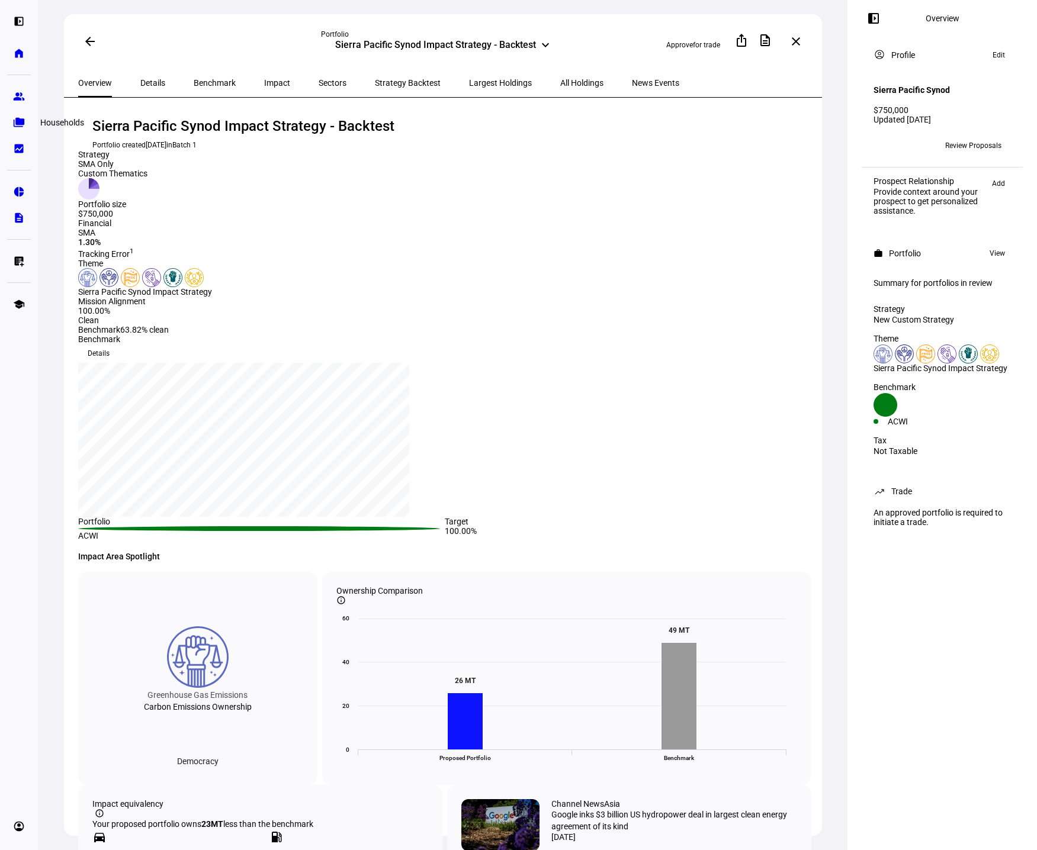
click at [27, 126] on link "folder_copy Households" at bounding box center [19, 123] width 24 height 24
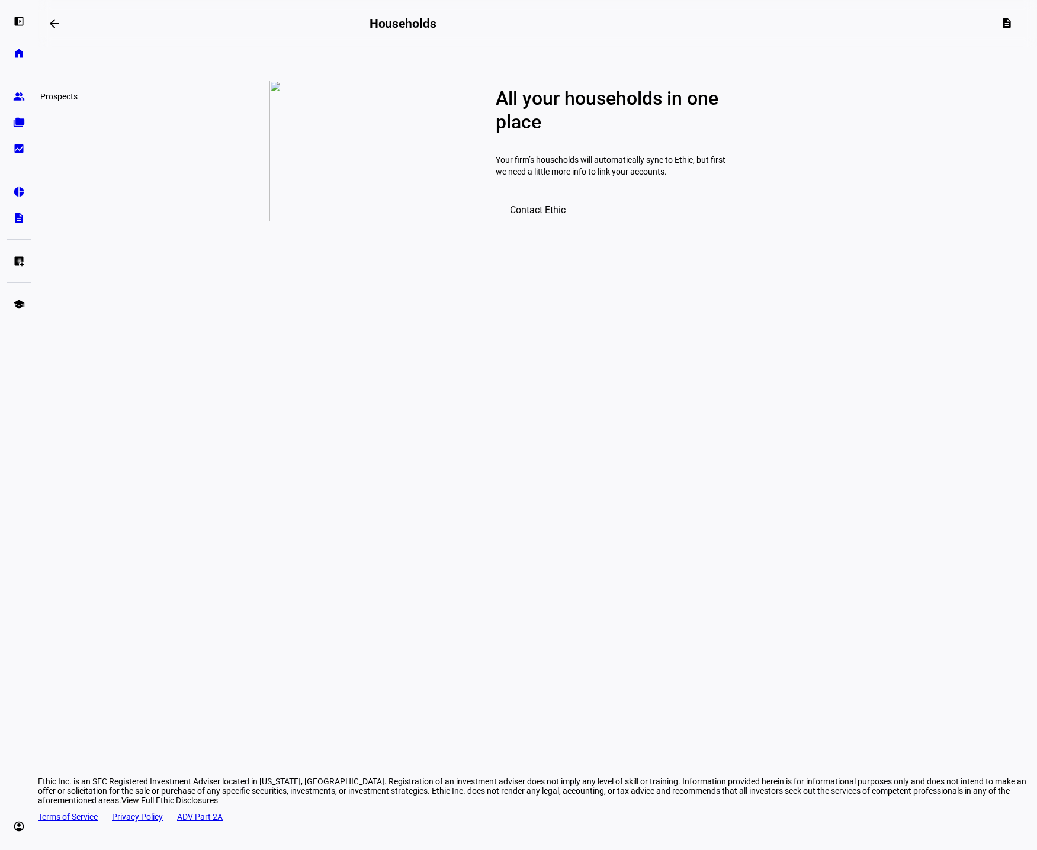
click at [21, 96] on eth-mat-symbol "group" at bounding box center [19, 97] width 12 height 12
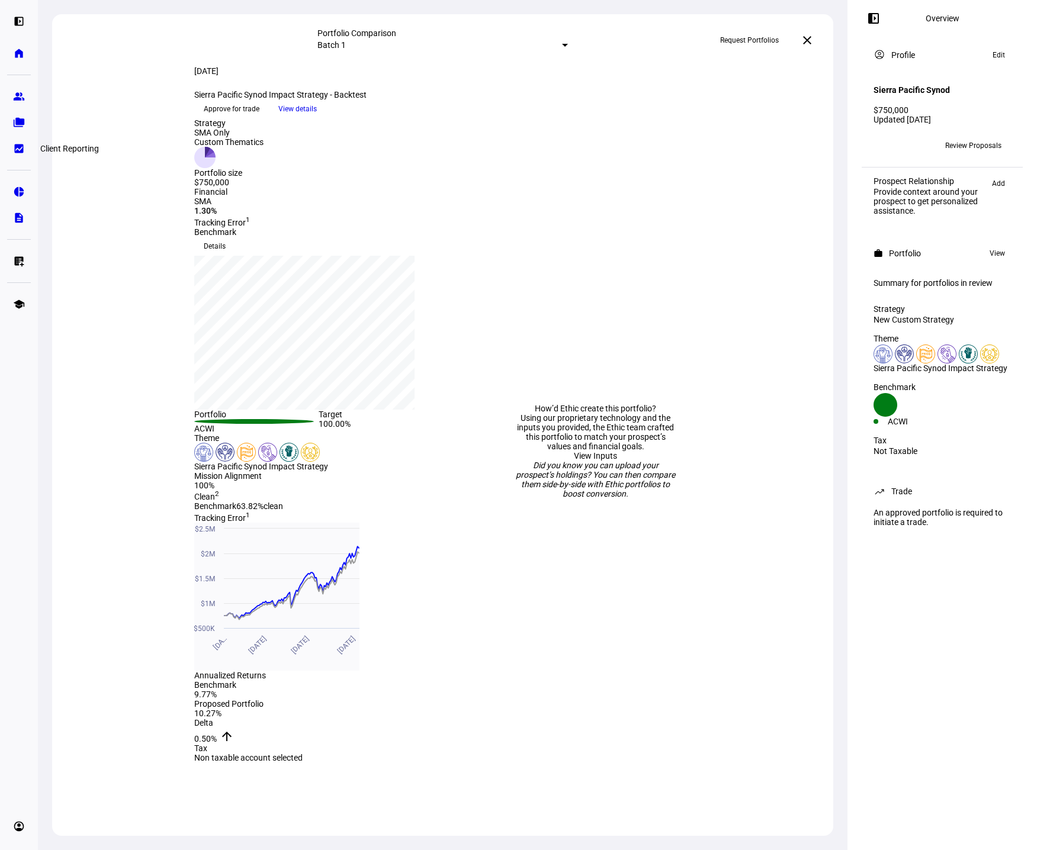
click at [19, 142] on link "bid_landscape Client Reporting" at bounding box center [19, 149] width 24 height 24
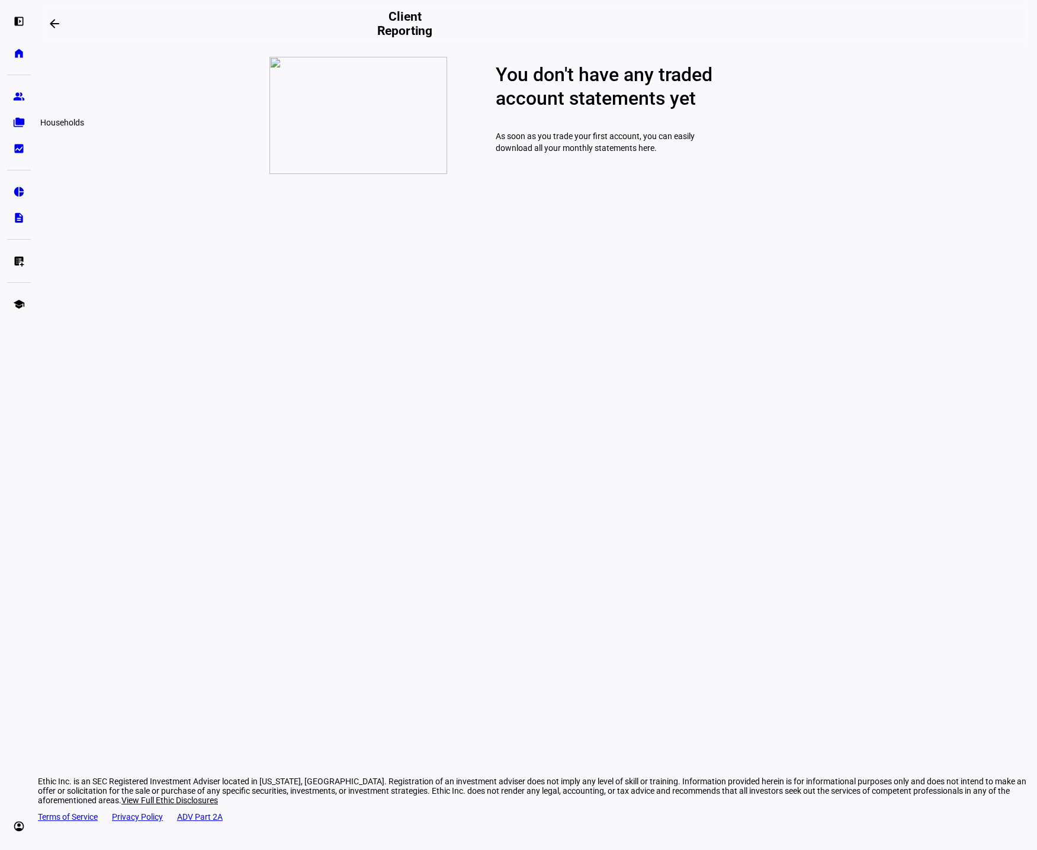
click at [16, 118] on eth-mat-symbol "folder_copy" at bounding box center [19, 123] width 12 height 12
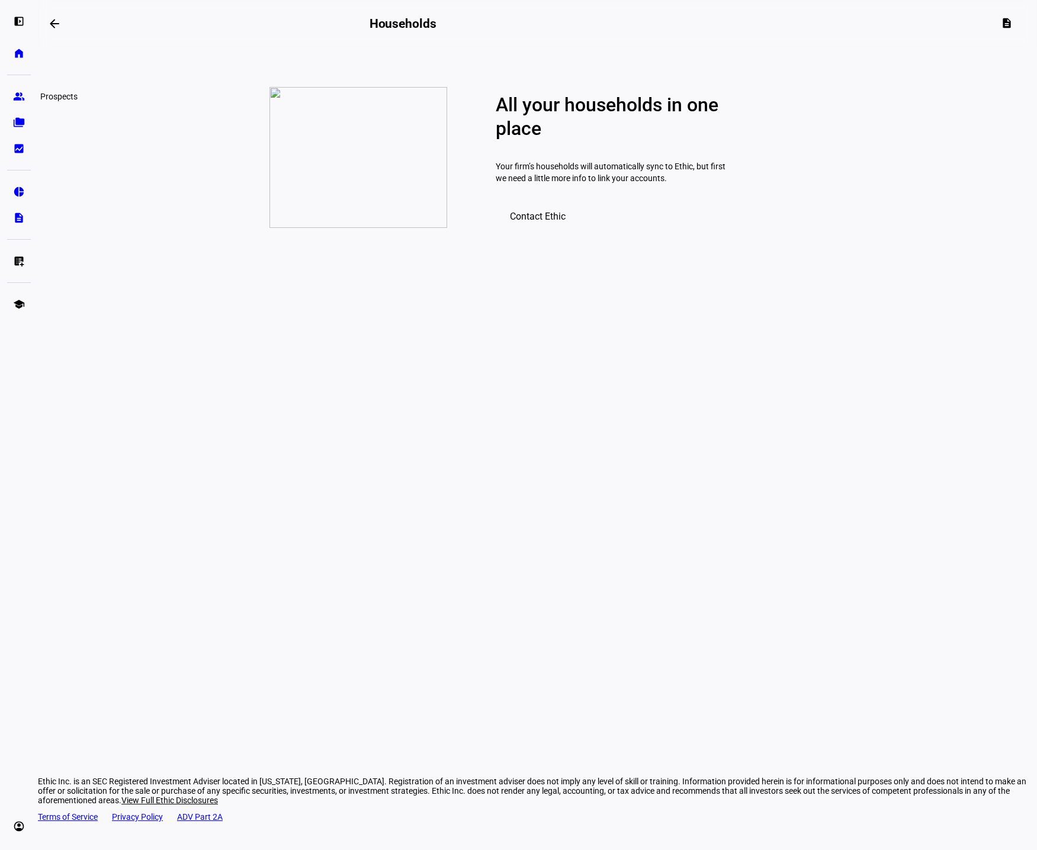
click at [16, 97] on eth-mat-symbol "group" at bounding box center [19, 97] width 12 height 12
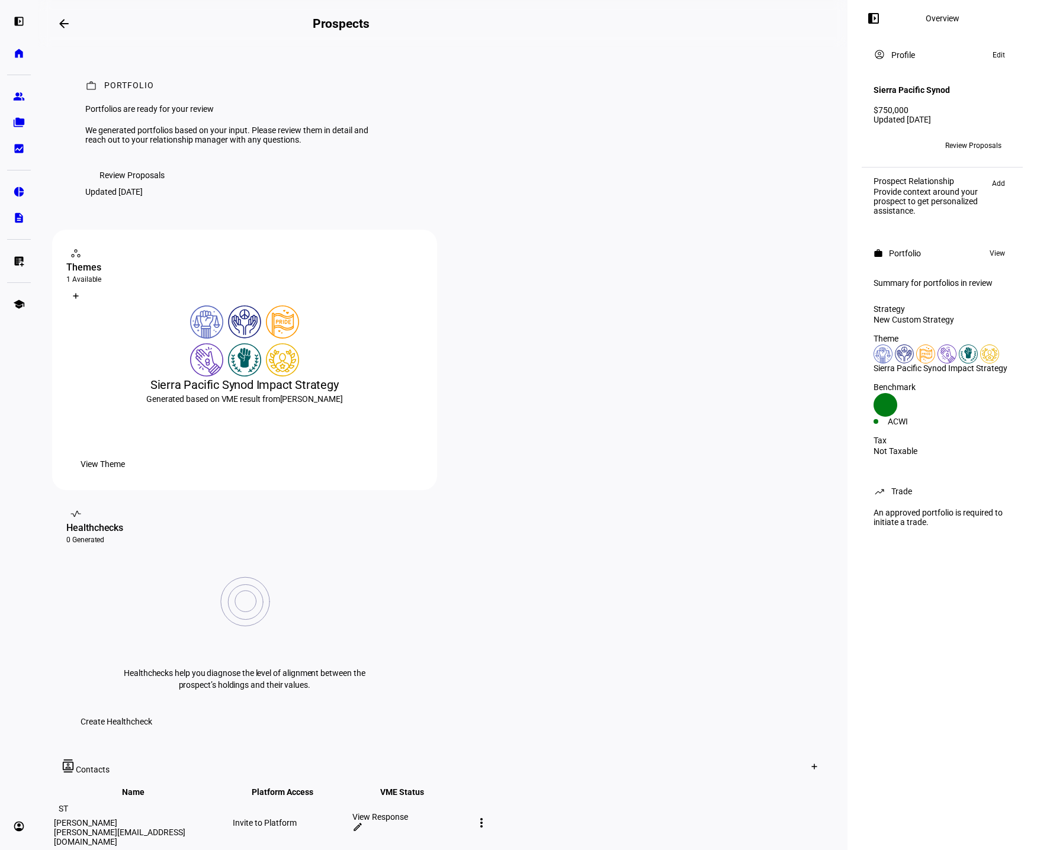
click at [130, 187] on span "Review Proposals" at bounding box center [131, 175] width 65 height 24
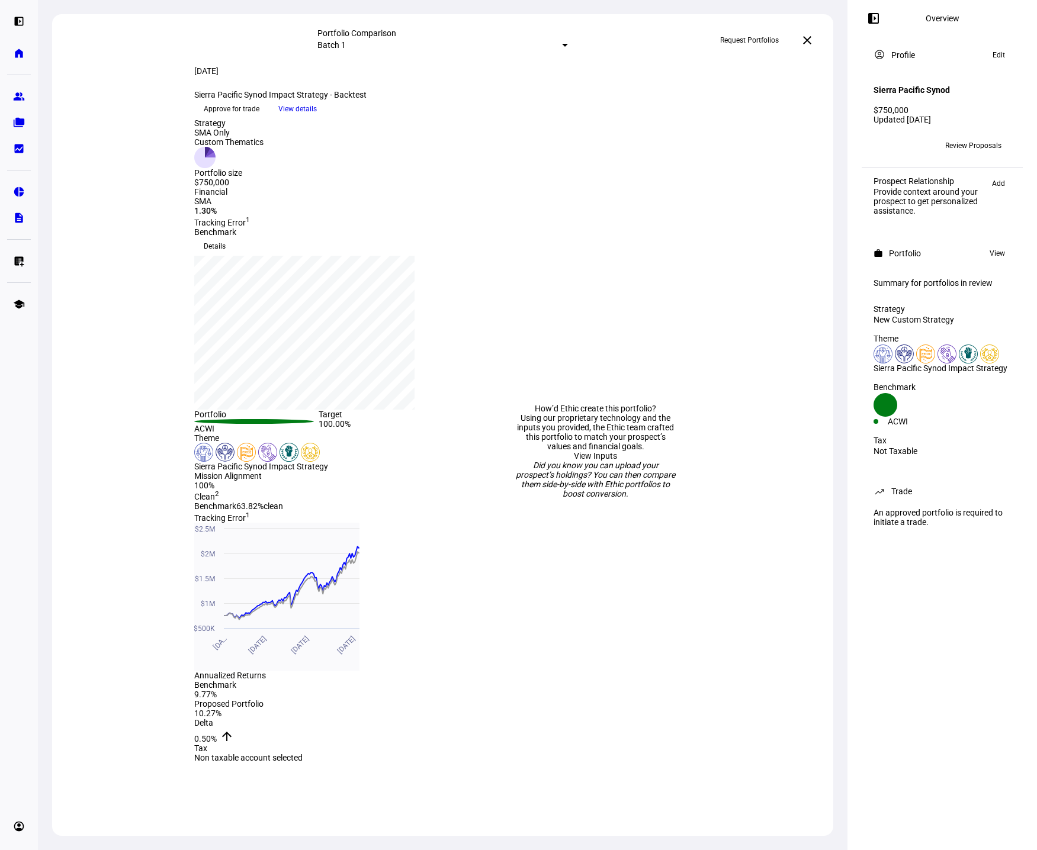
click at [317, 118] on span "View details" at bounding box center [297, 109] width 38 height 18
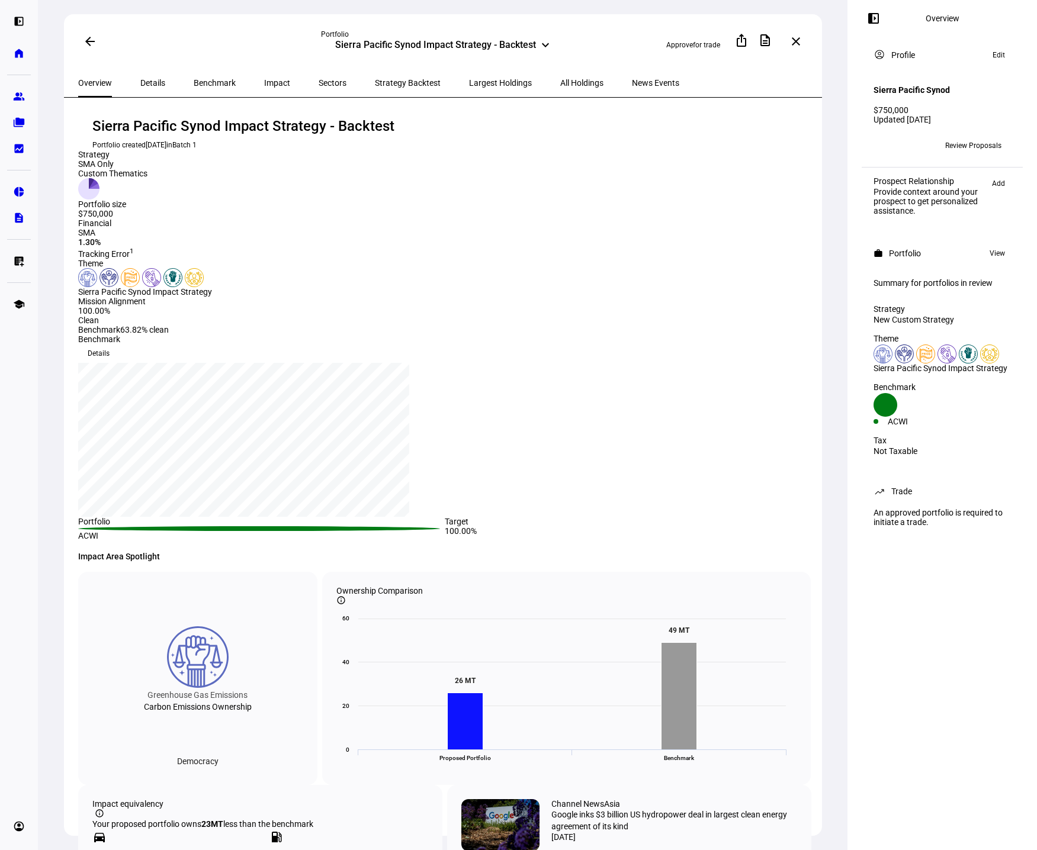
click at [472, 82] on span "Largest Holdings" at bounding box center [500, 83] width 63 height 8
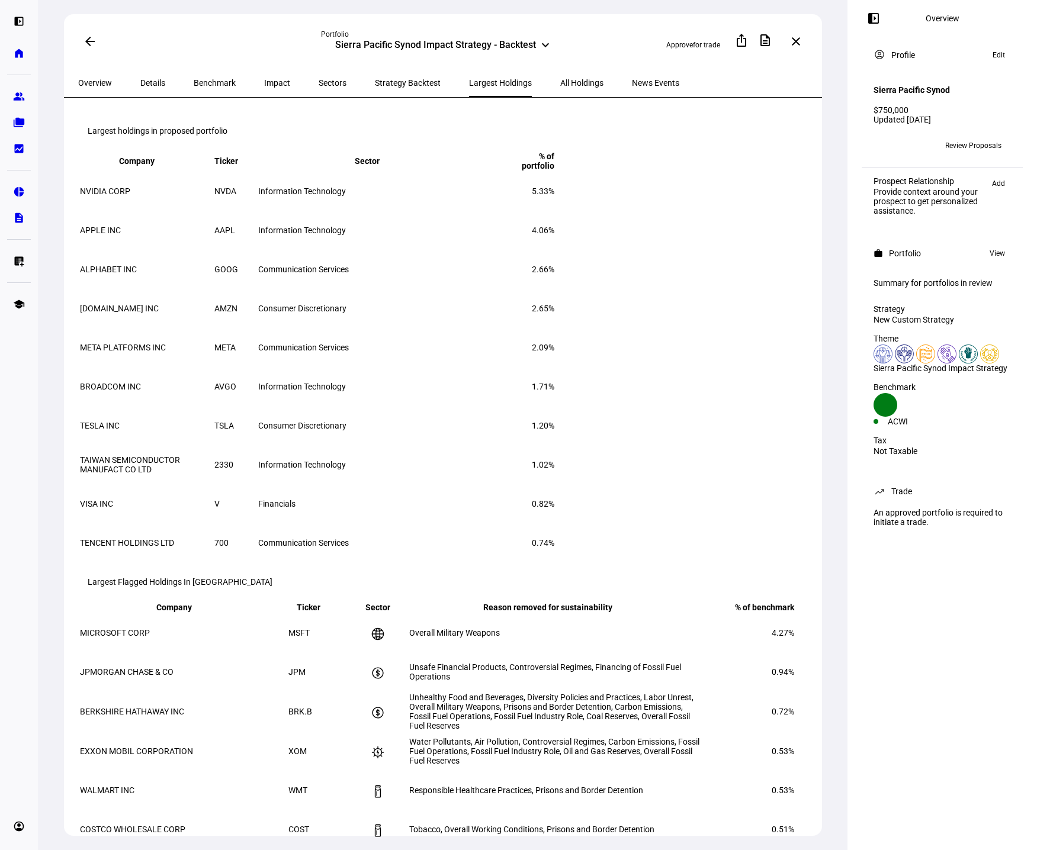
click at [157, 75] on span "Details" at bounding box center [152, 83] width 25 height 28
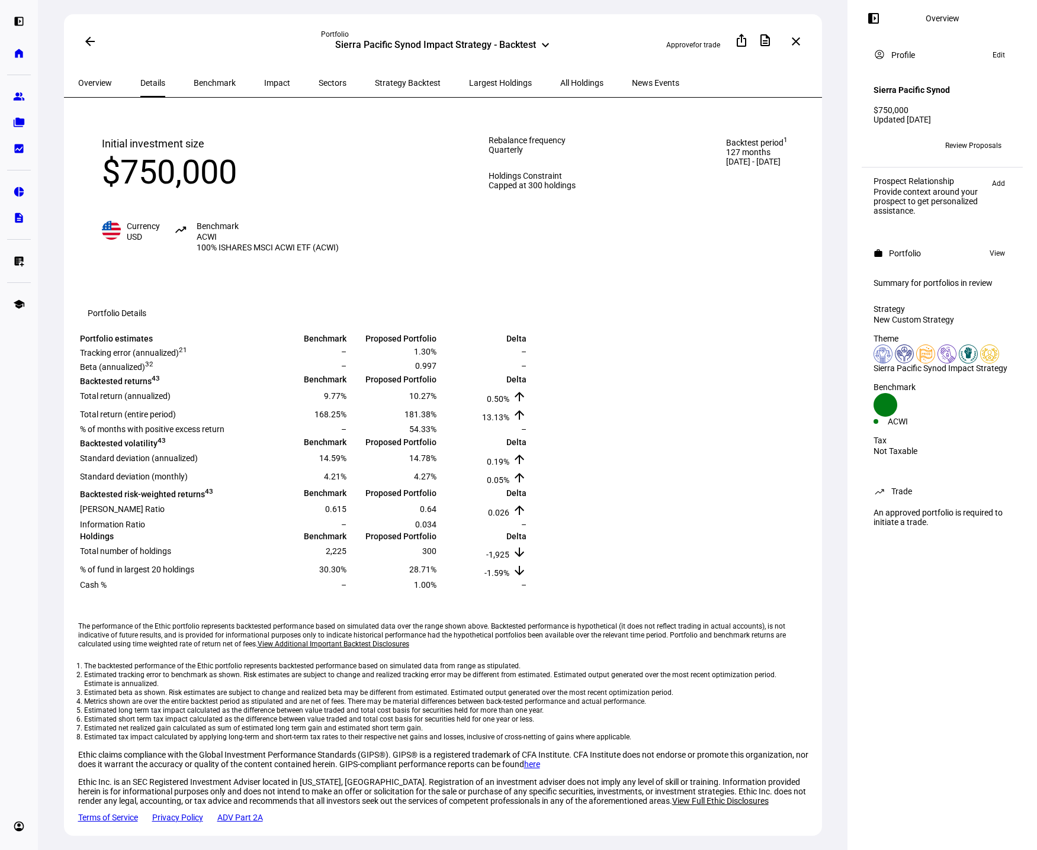
click at [194, 75] on span "Benchmark" at bounding box center [215, 83] width 42 height 28
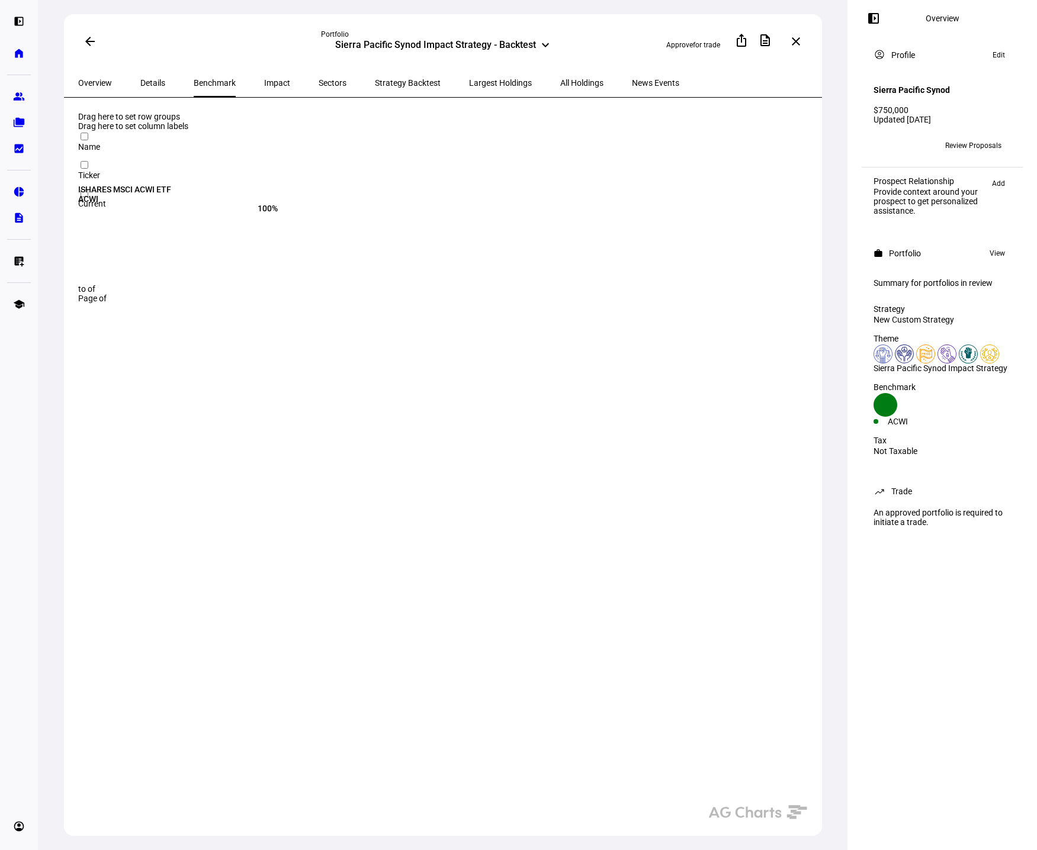
click at [304, 79] on div "Sectors" at bounding box center [332, 83] width 56 height 28
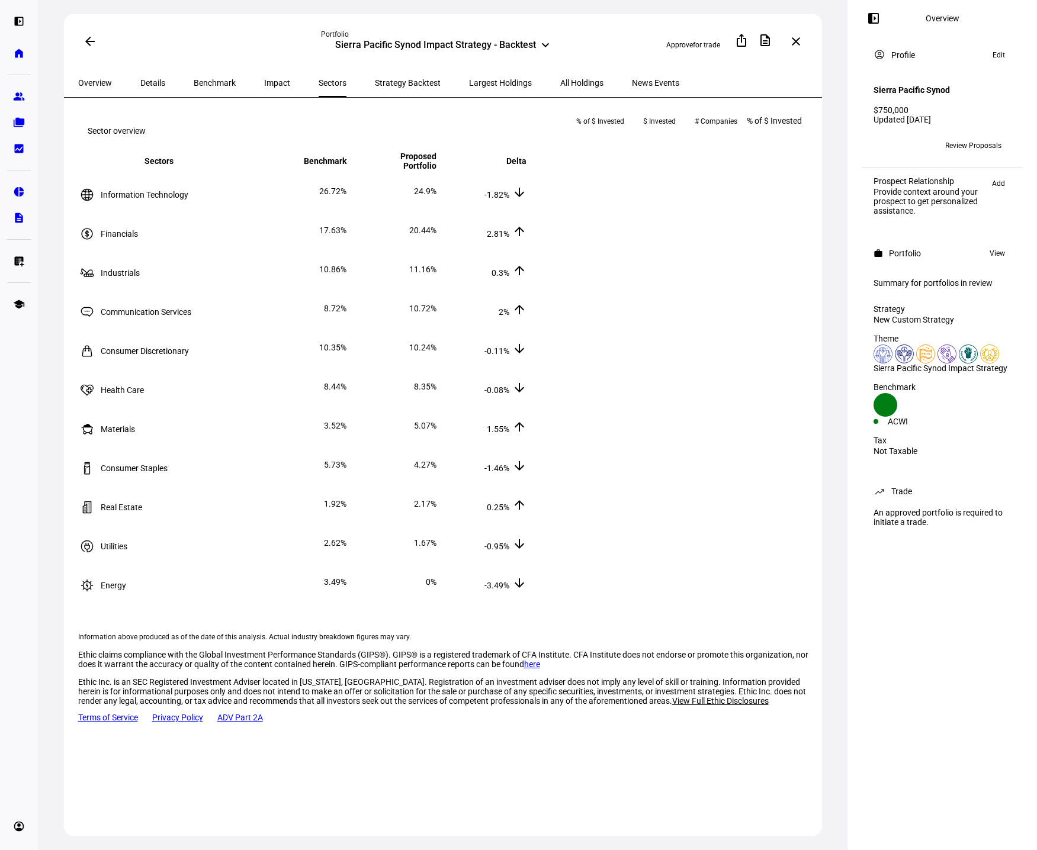
click at [264, 81] on span "Impact" at bounding box center [277, 83] width 26 height 8
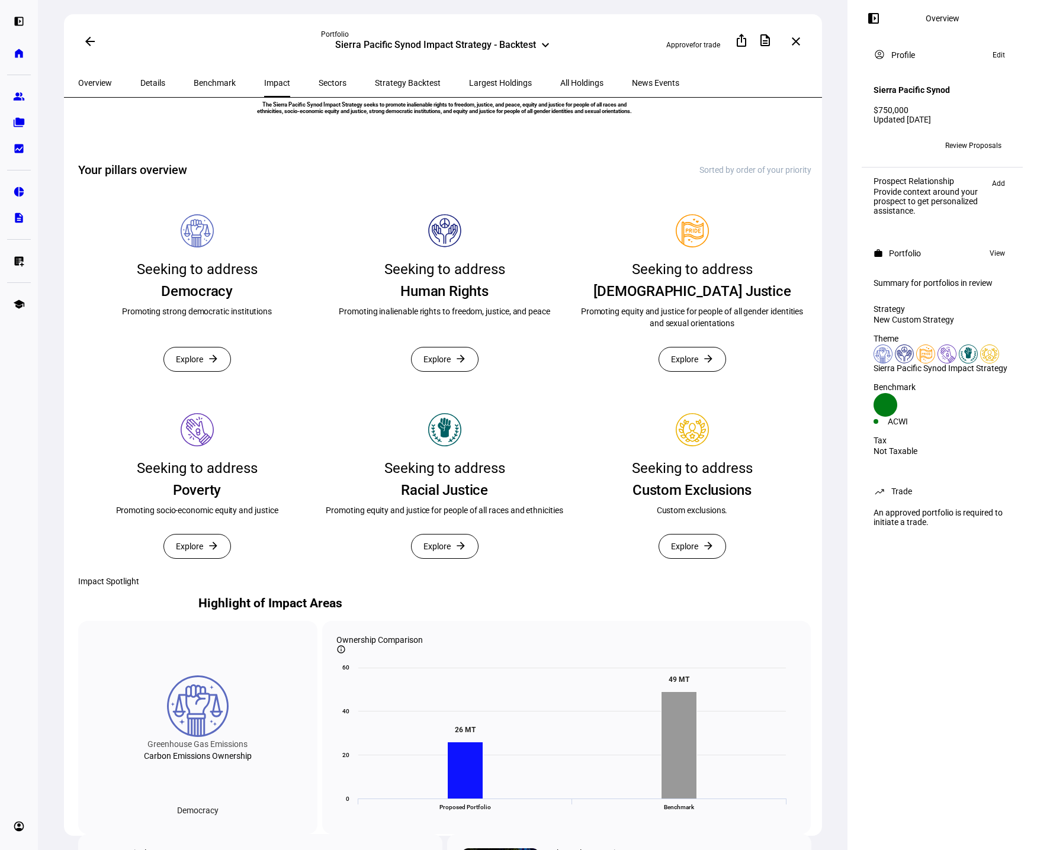
scroll to position [59, 0]
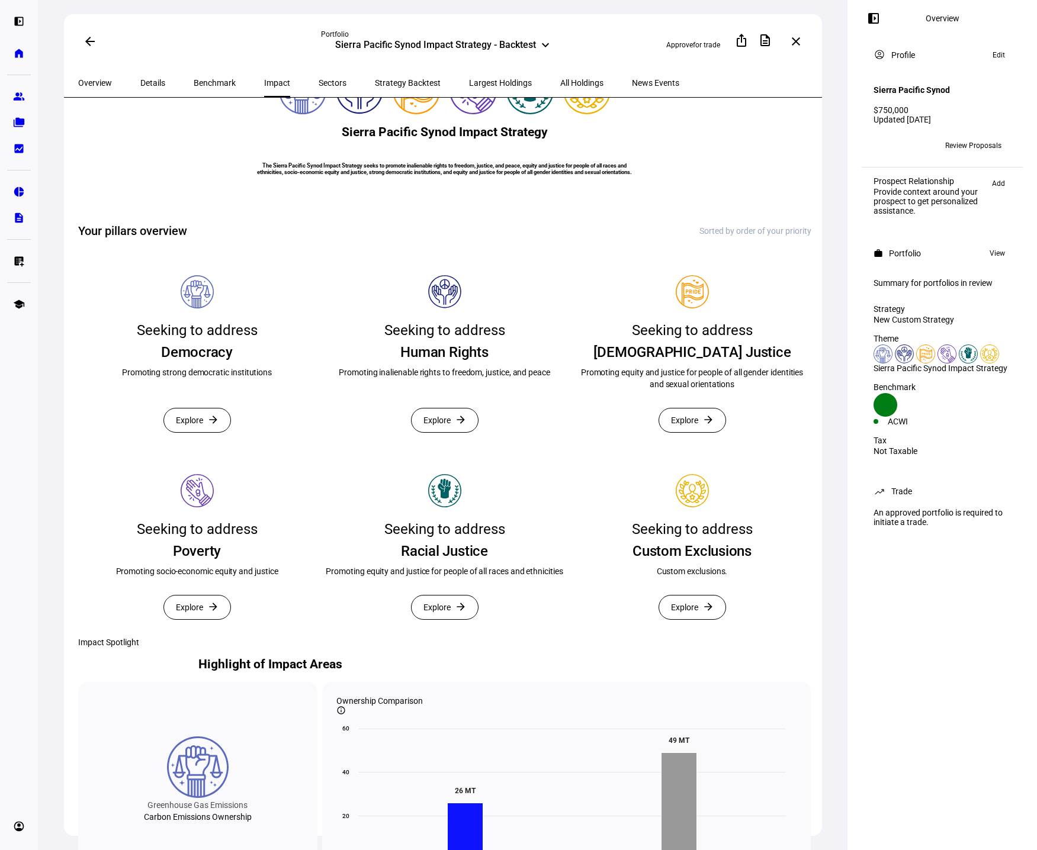
click at [974, 648] on div "left_panel_open Overview account_circle Profile Edit Sierra Pacific Synod $750,…" at bounding box center [942, 425] width 190 height 850
click at [197, 432] on span "Explore" at bounding box center [189, 421] width 27 height 24
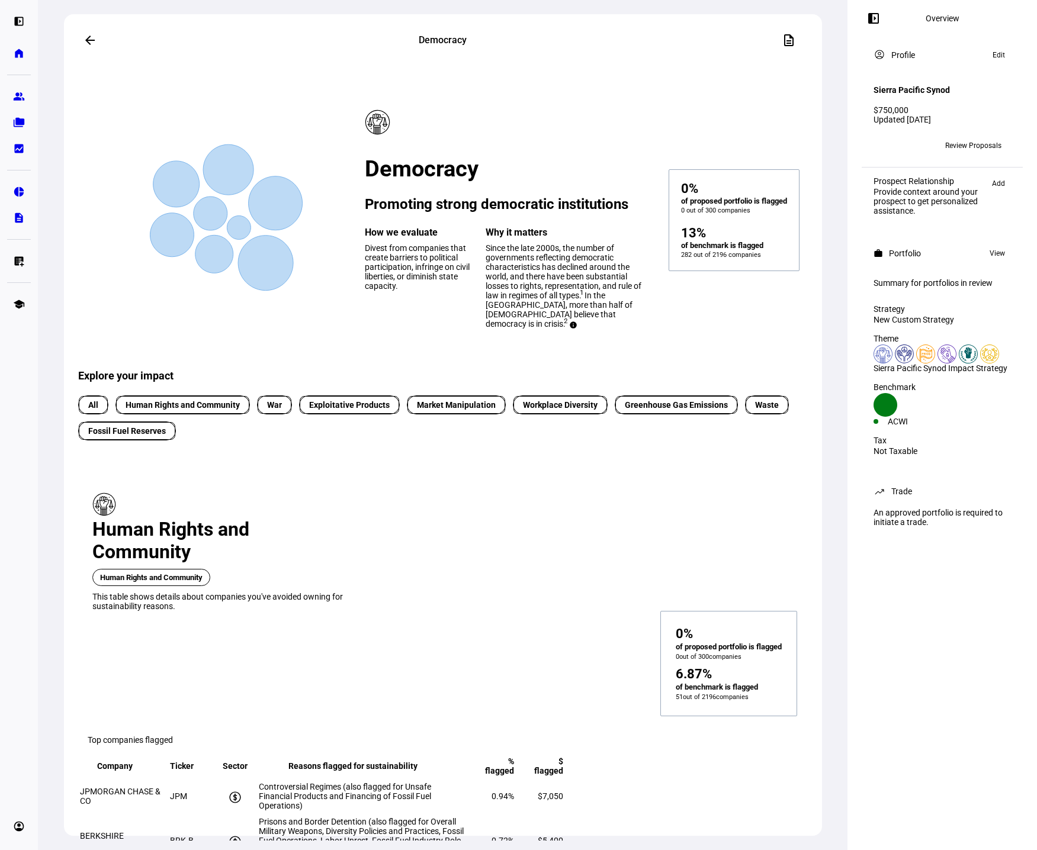
click at [79, 39] on span at bounding box center [90, 40] width 28 height 28
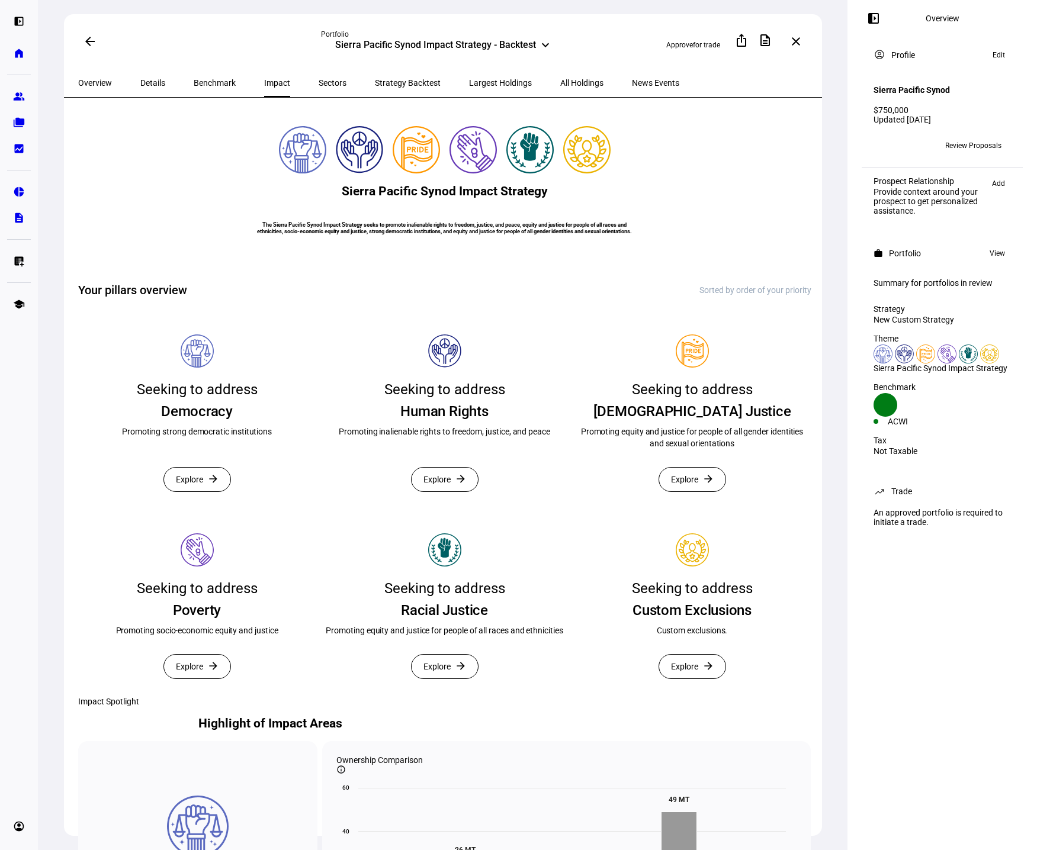
click at [450, 492] on span at bounding box center [445, 480] width 66 height 24
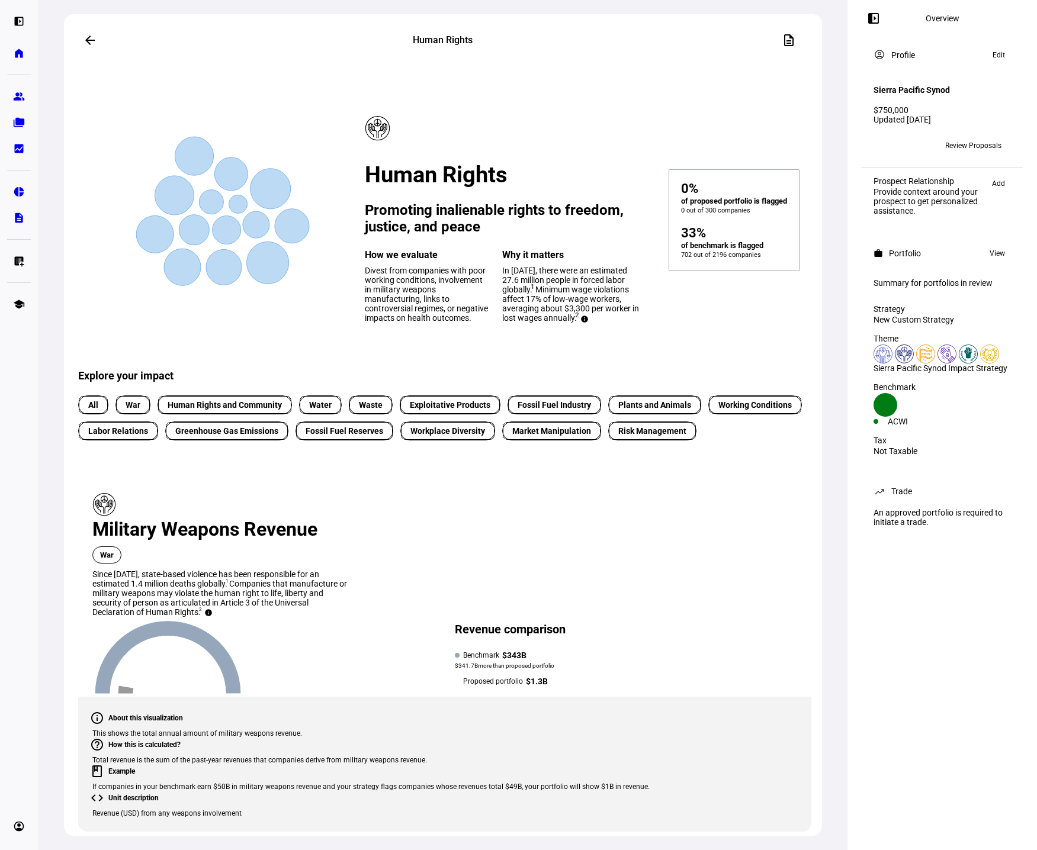
click at [87, 37] on mat-icon "arrow_back" at bounding box center [90, 40] width 14 height 14
